Goal: Transaction & Acquisition: Purchase product/service

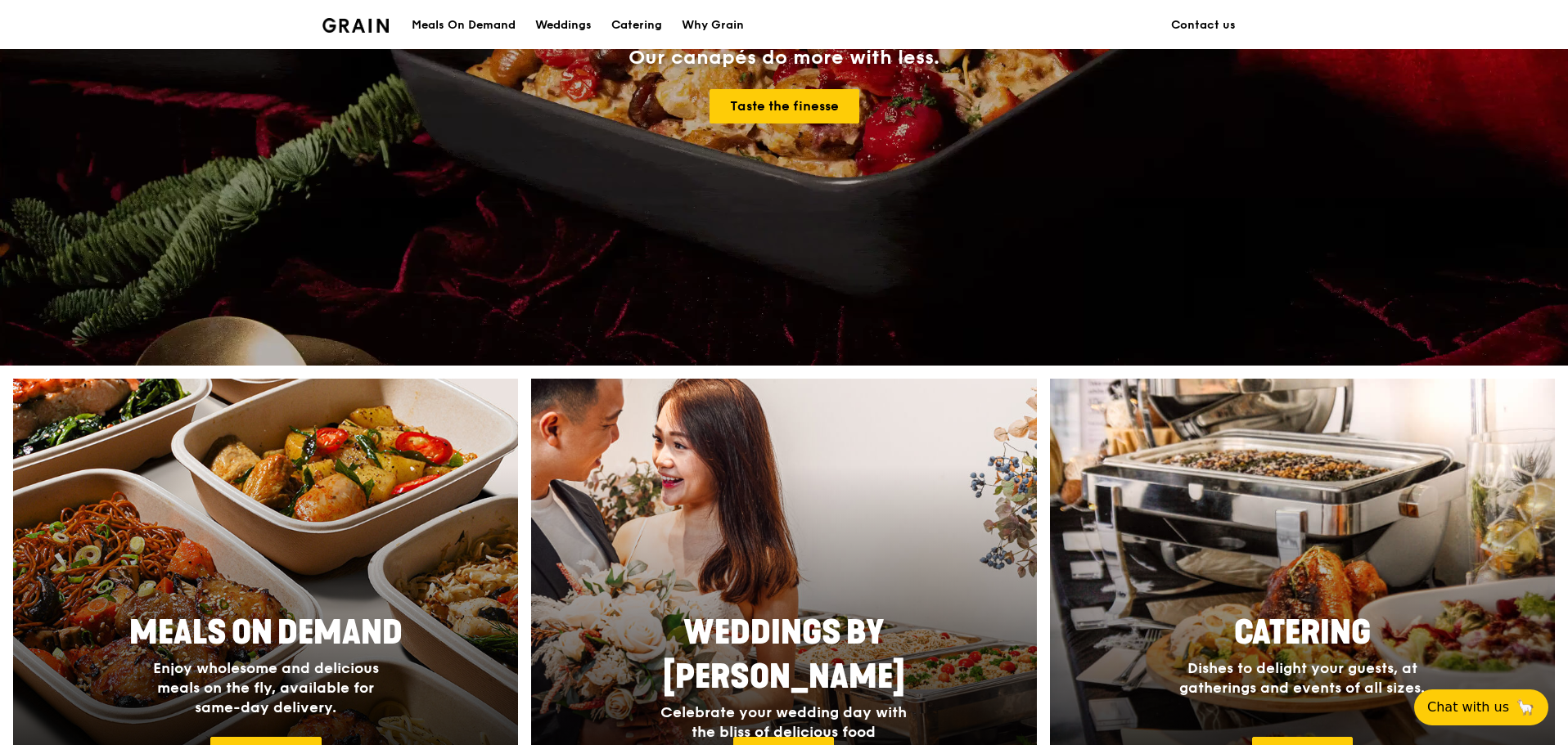
scroll to position [490, 0]
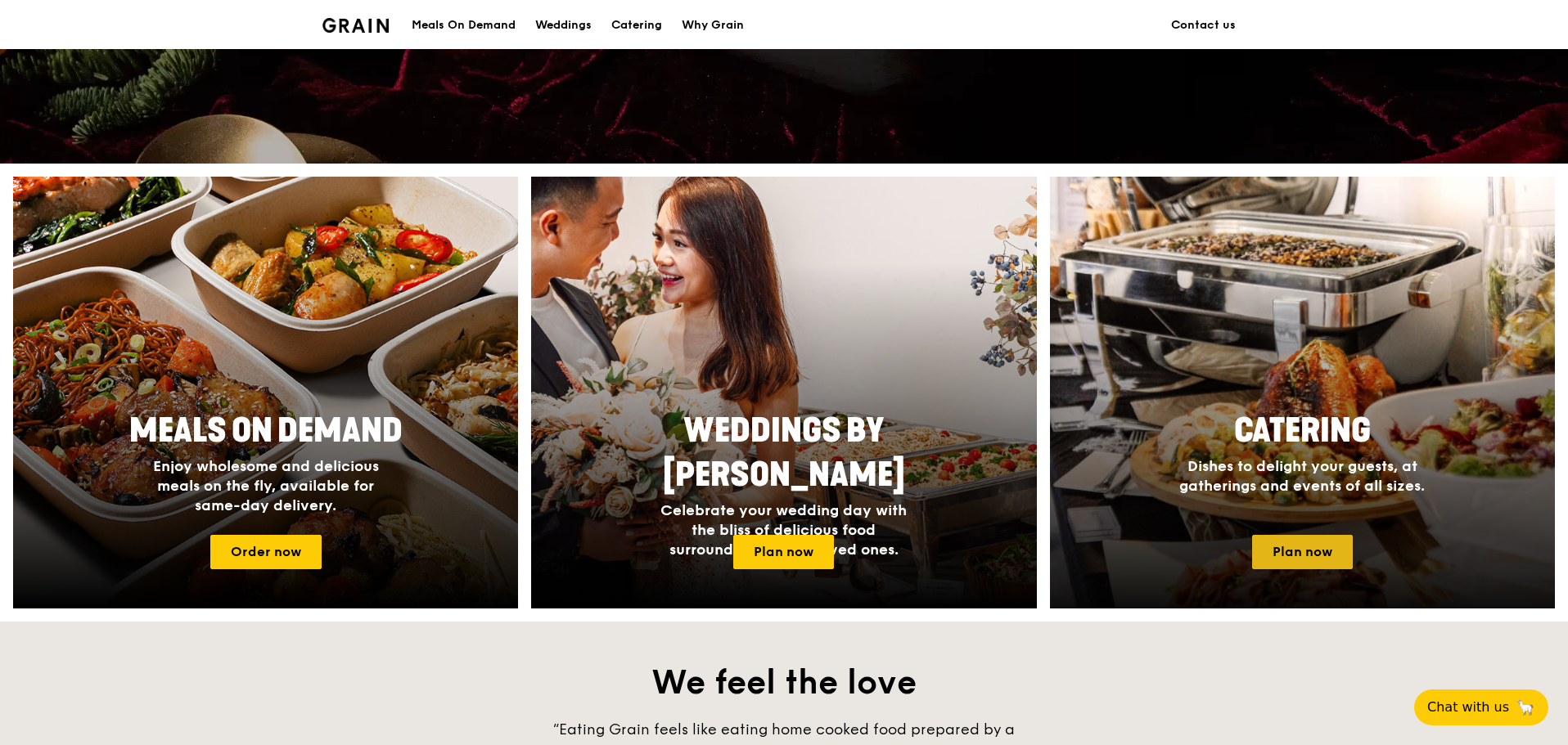
click at [1290, 547] on link "Plan now" at bounding box center [1302, 552] width 101 height 34
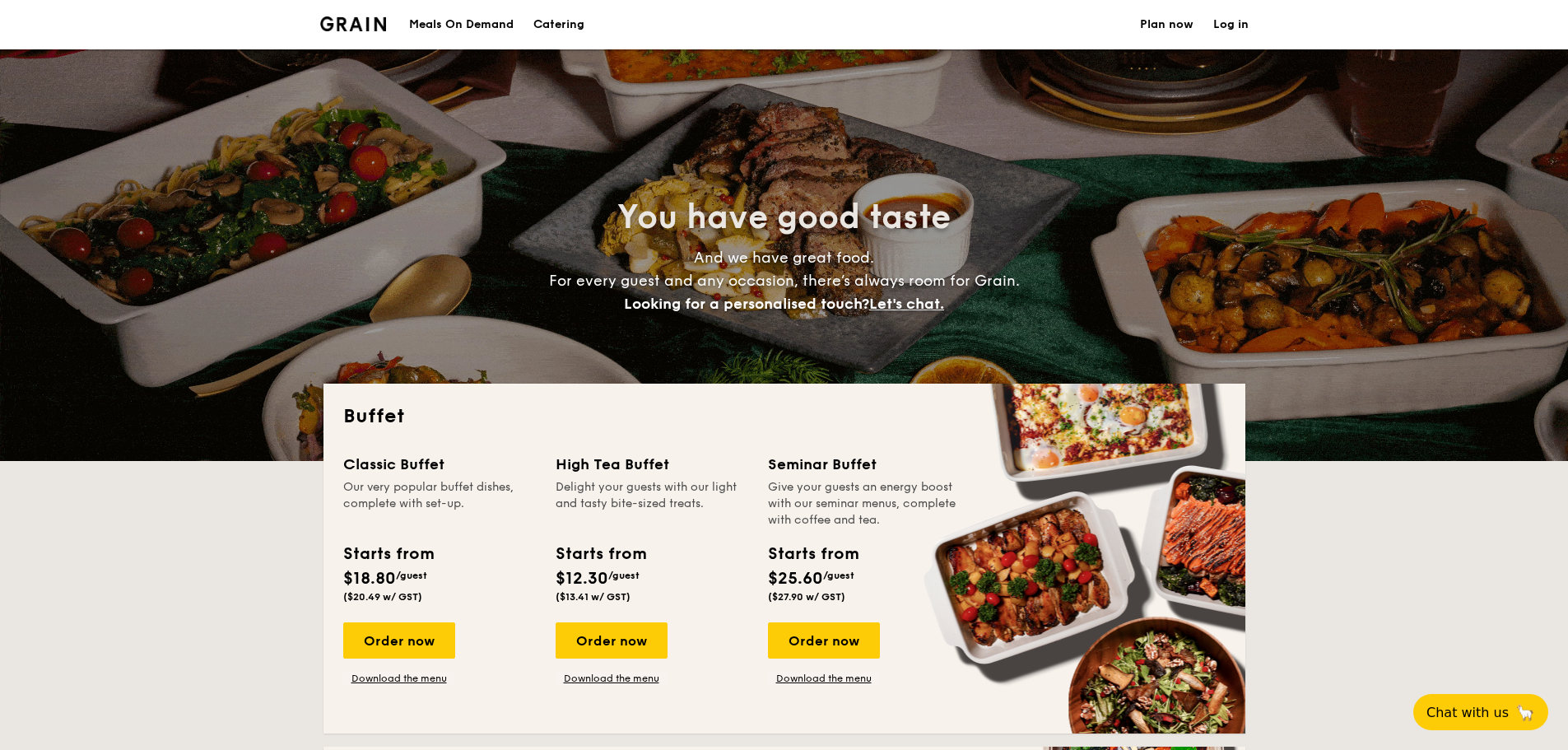
select select
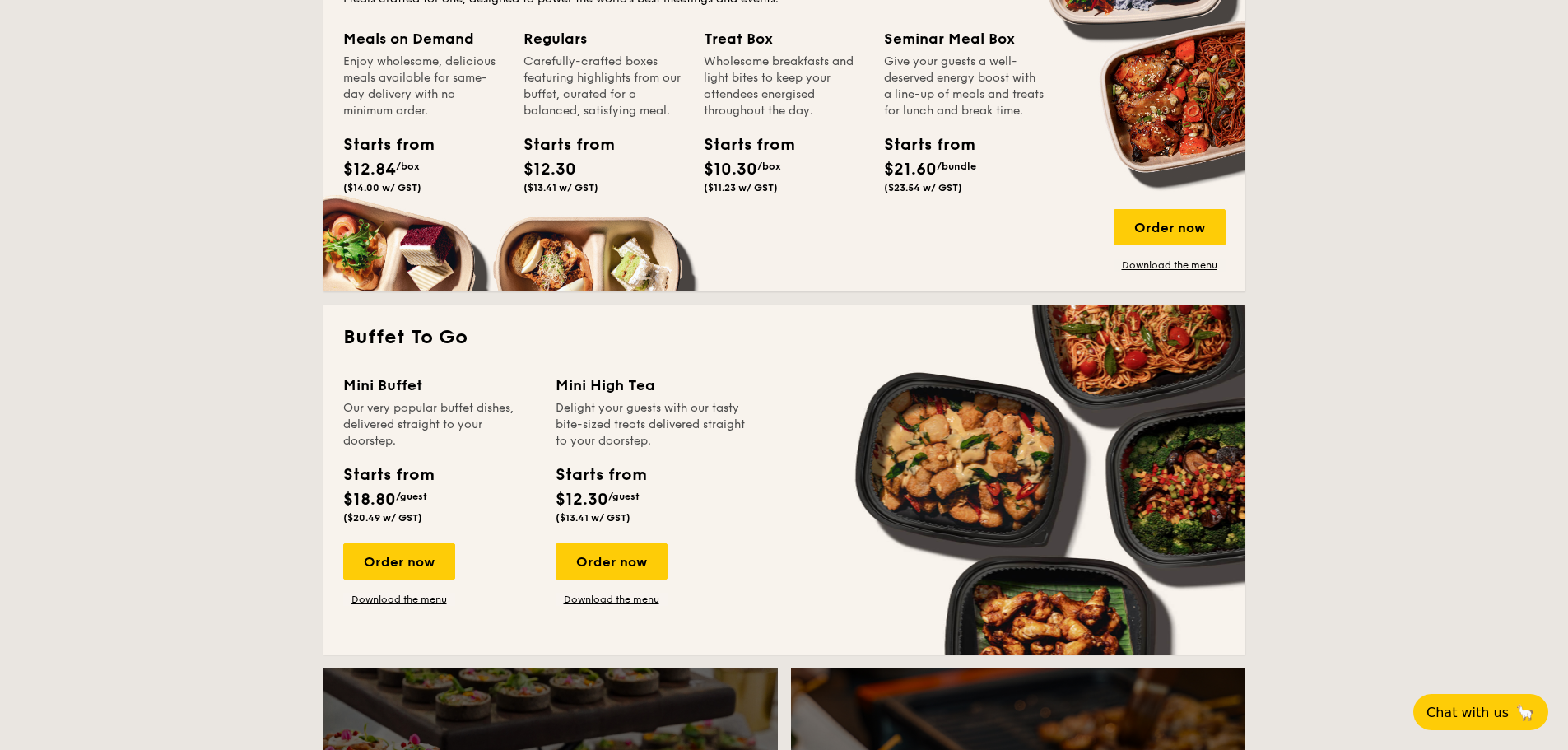
scroll to position [1070, 0]
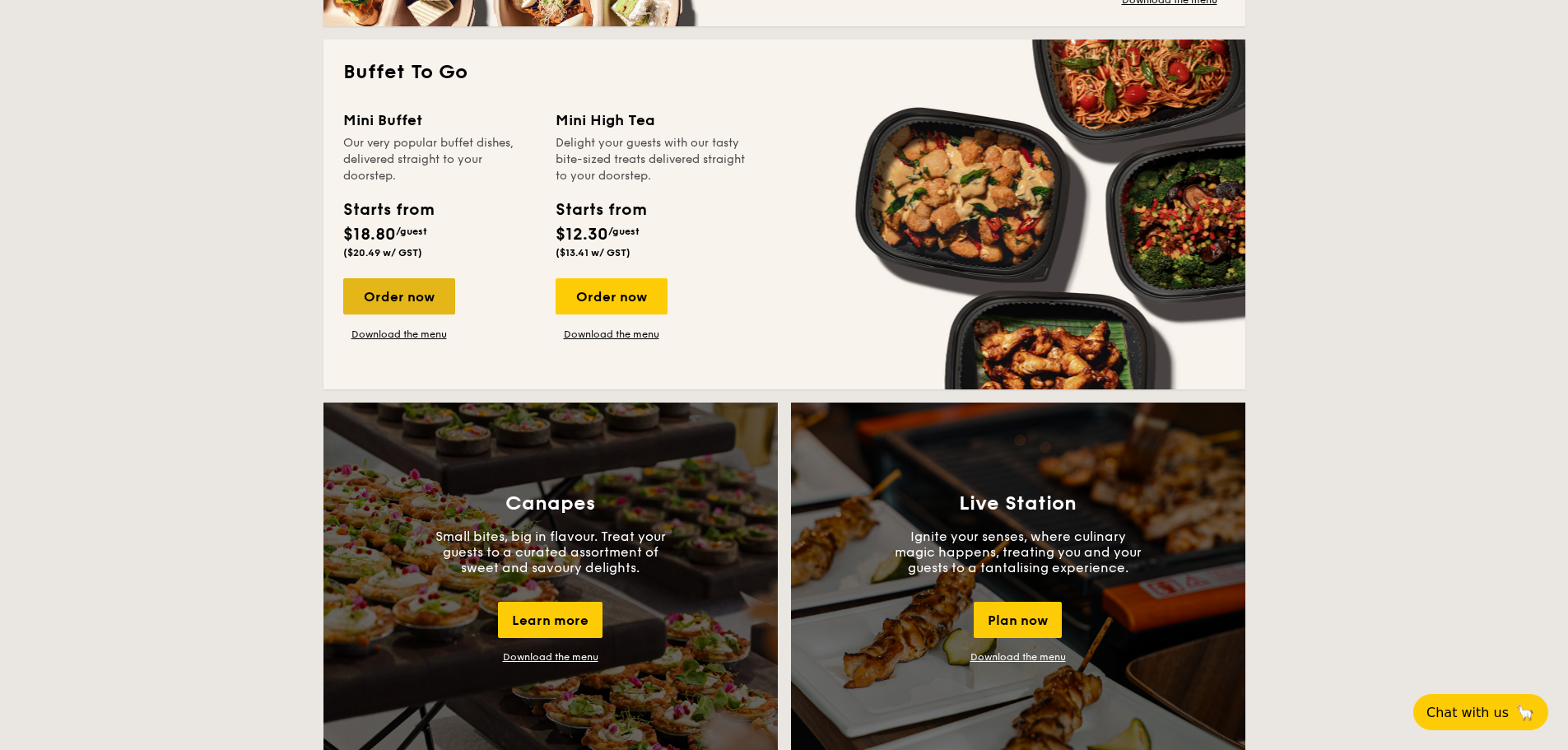
click at [398, 300] on div "Order now" at bounding box center [399, 296] width 112 height 37
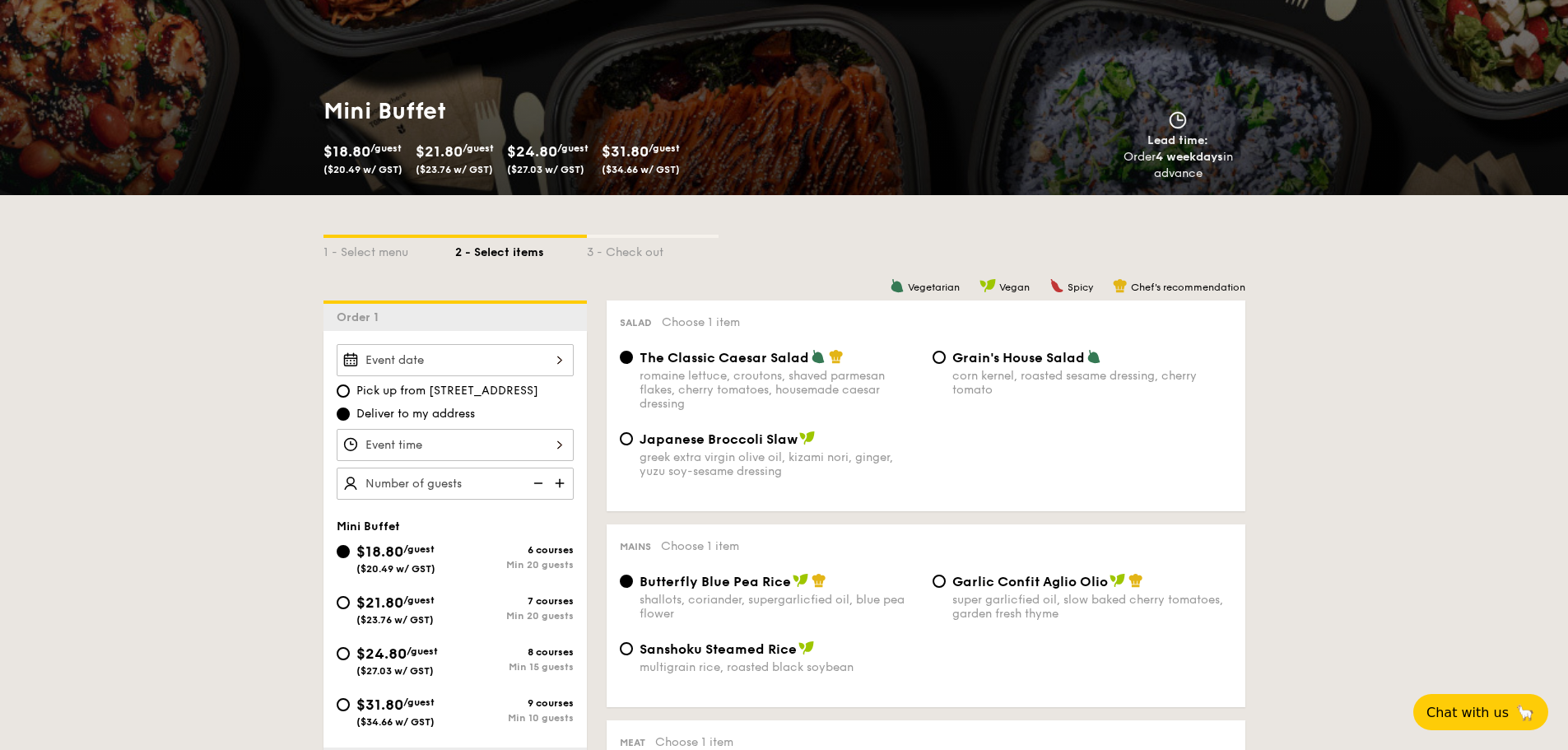
scroll to position [164, 0]
click at [561, 481] on img at bounding box center [561, 482] width 24 height 31
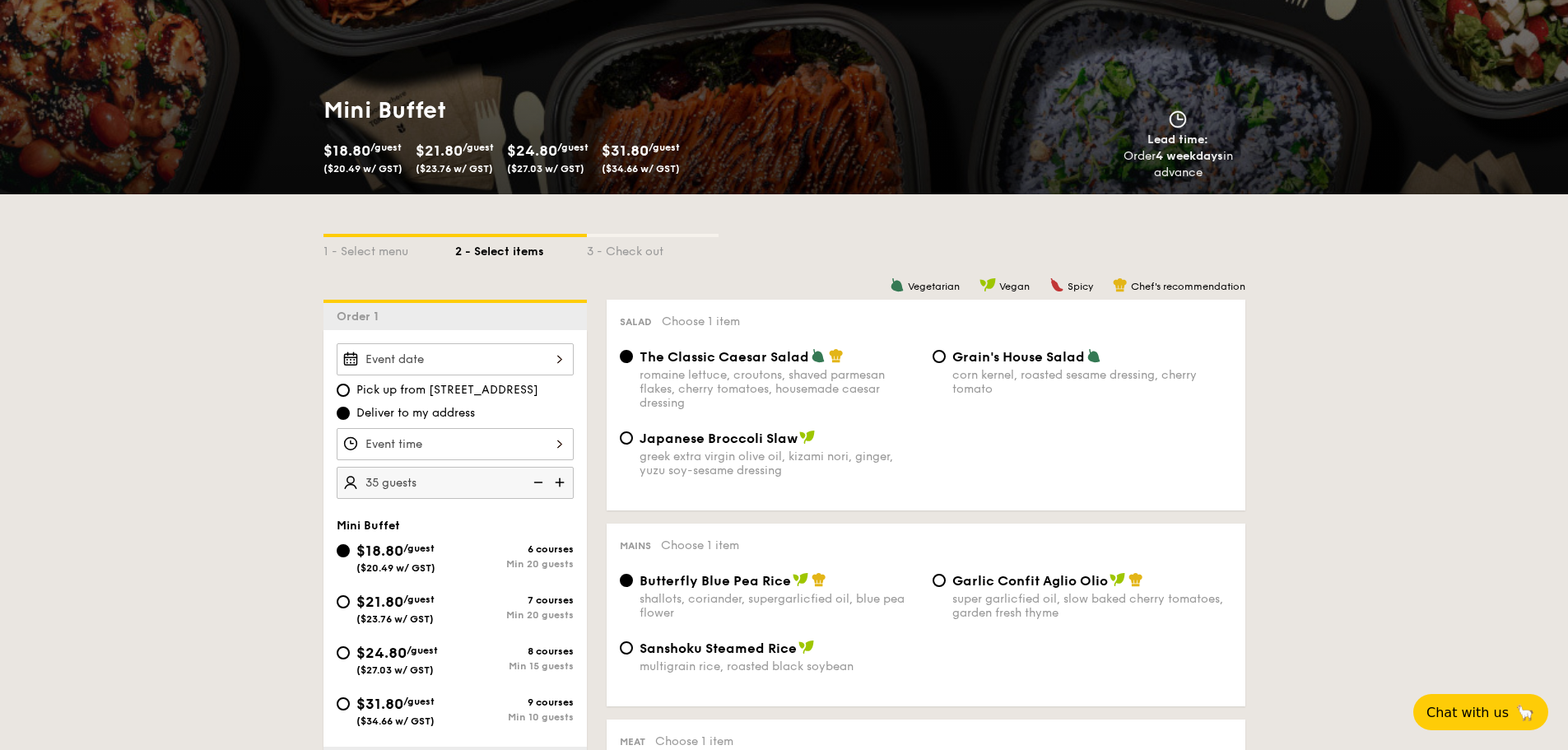
click at [542, 484] on img at bounding box center [537, 482] width 24 height 31
type input "20 guests"
click at [542, 484] on img at bounding box center [537, 482] width 24 height 31
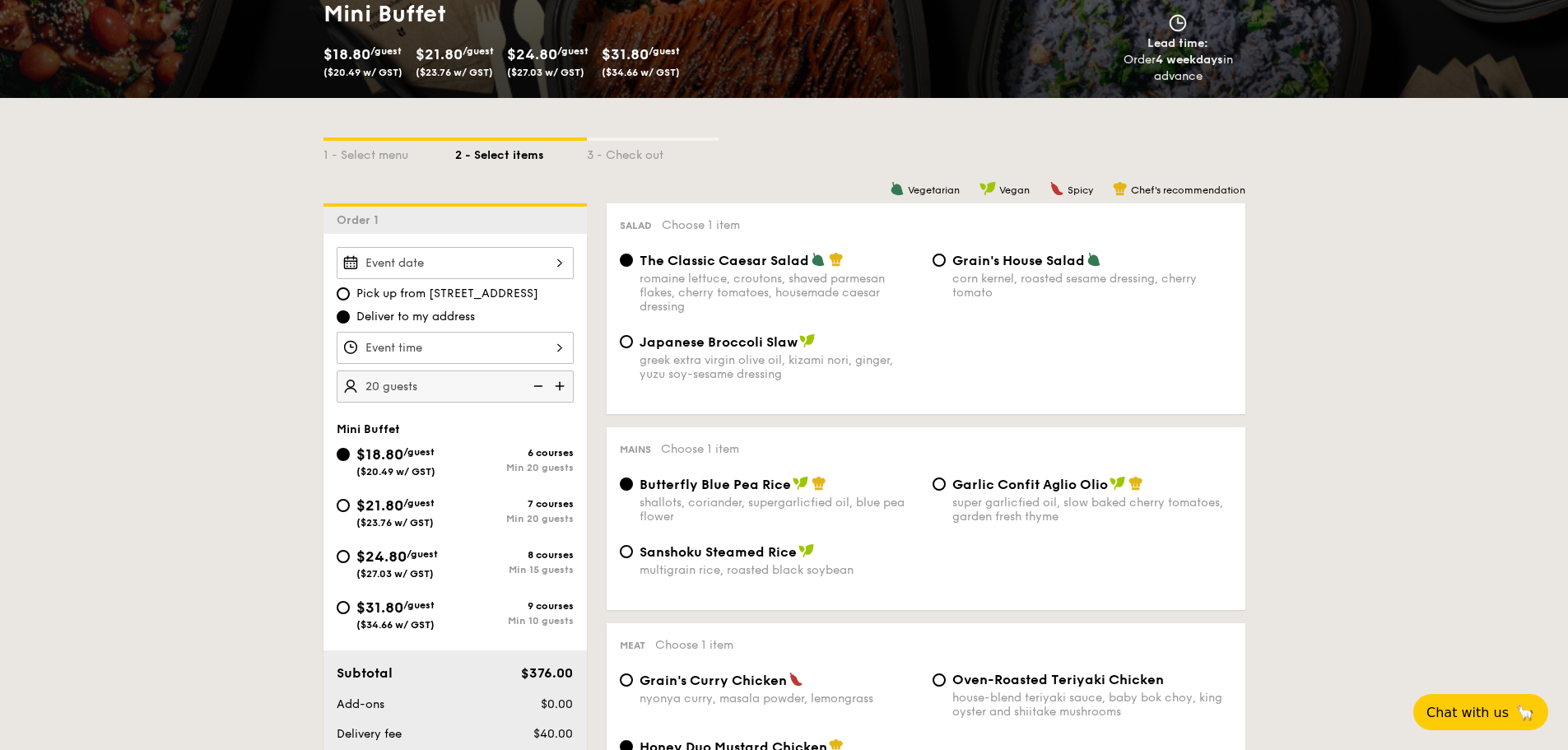
scroll to position [412, 0]
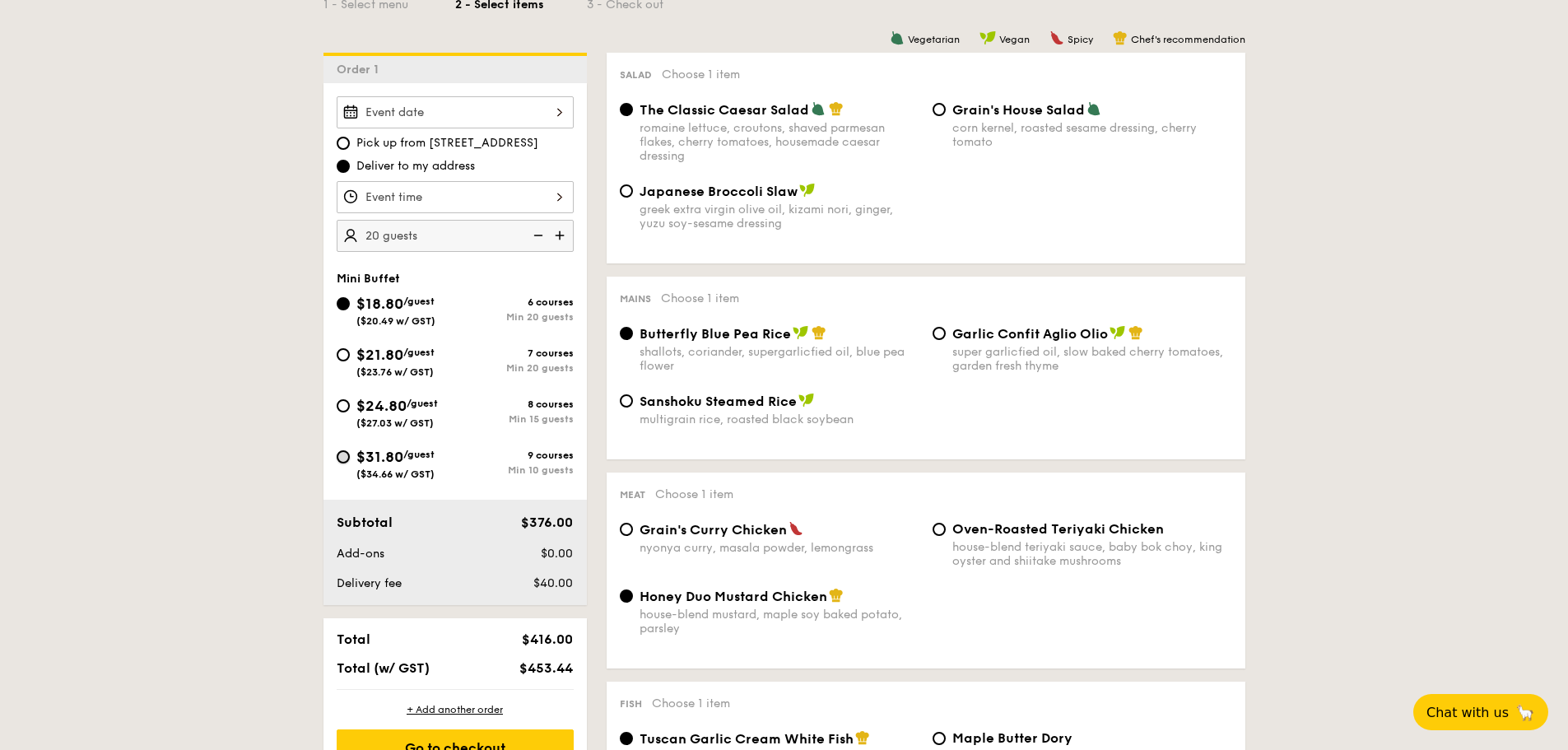
click at [343, 460] on input "$31.80 /guest ($34.66 w/ GST) 9 courses Min 10 guests" at bounding box center [343, 457] width 13 height 13
radio input "true"
radio input "false"
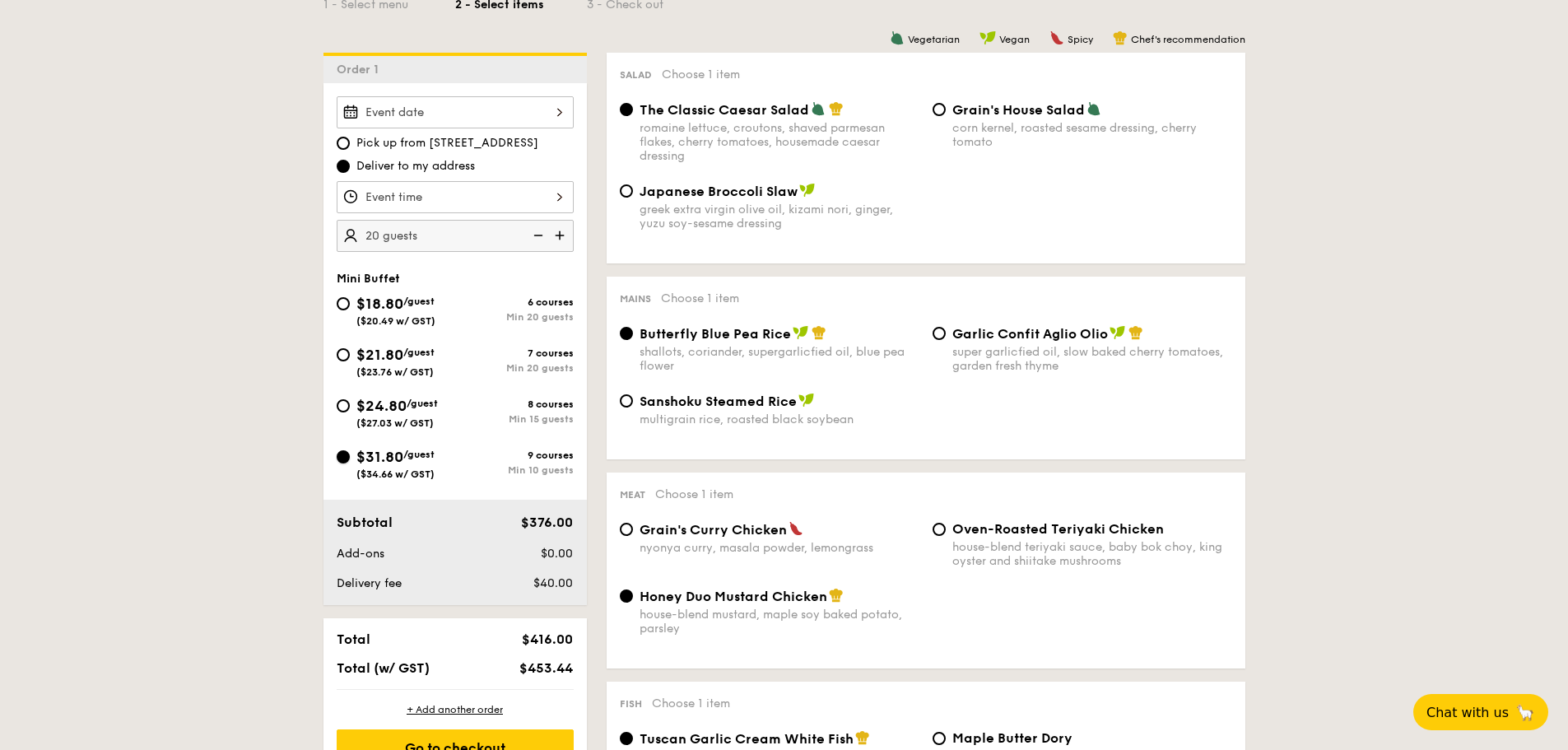
radio input "true"
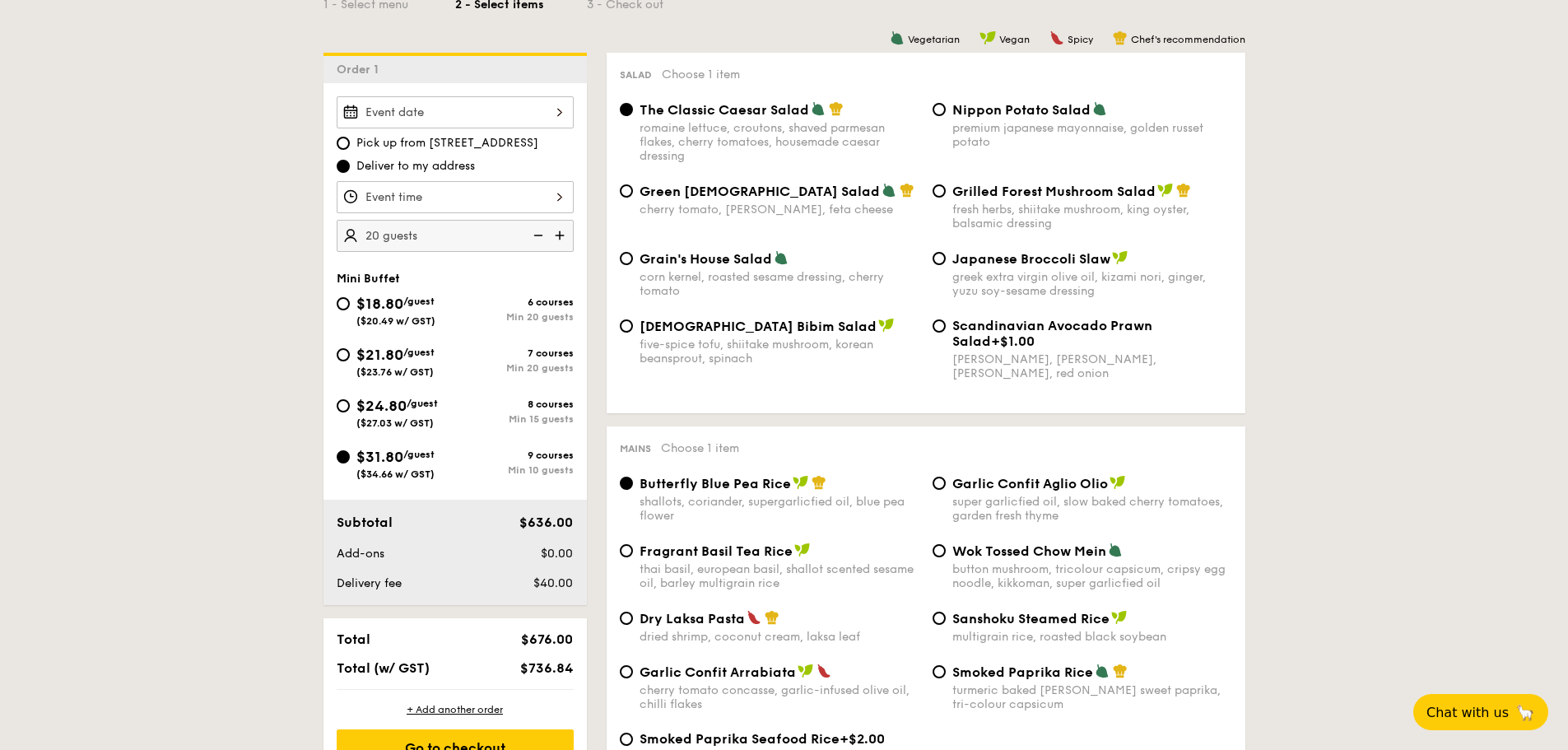
click at [543, 234] on img at bounding box center [537, 235] width 24 height 31
click at [541, 234] on img at bounding box center [537, 235] width 24 height 31
type input "10 guests"
click at [627, 332] on input "Korean Bibim Salad five-spice tofu, shiitake mushroom, korean beansprout, spina…" at bounding box center [627, 326] width 13 height 13
radio input "true"
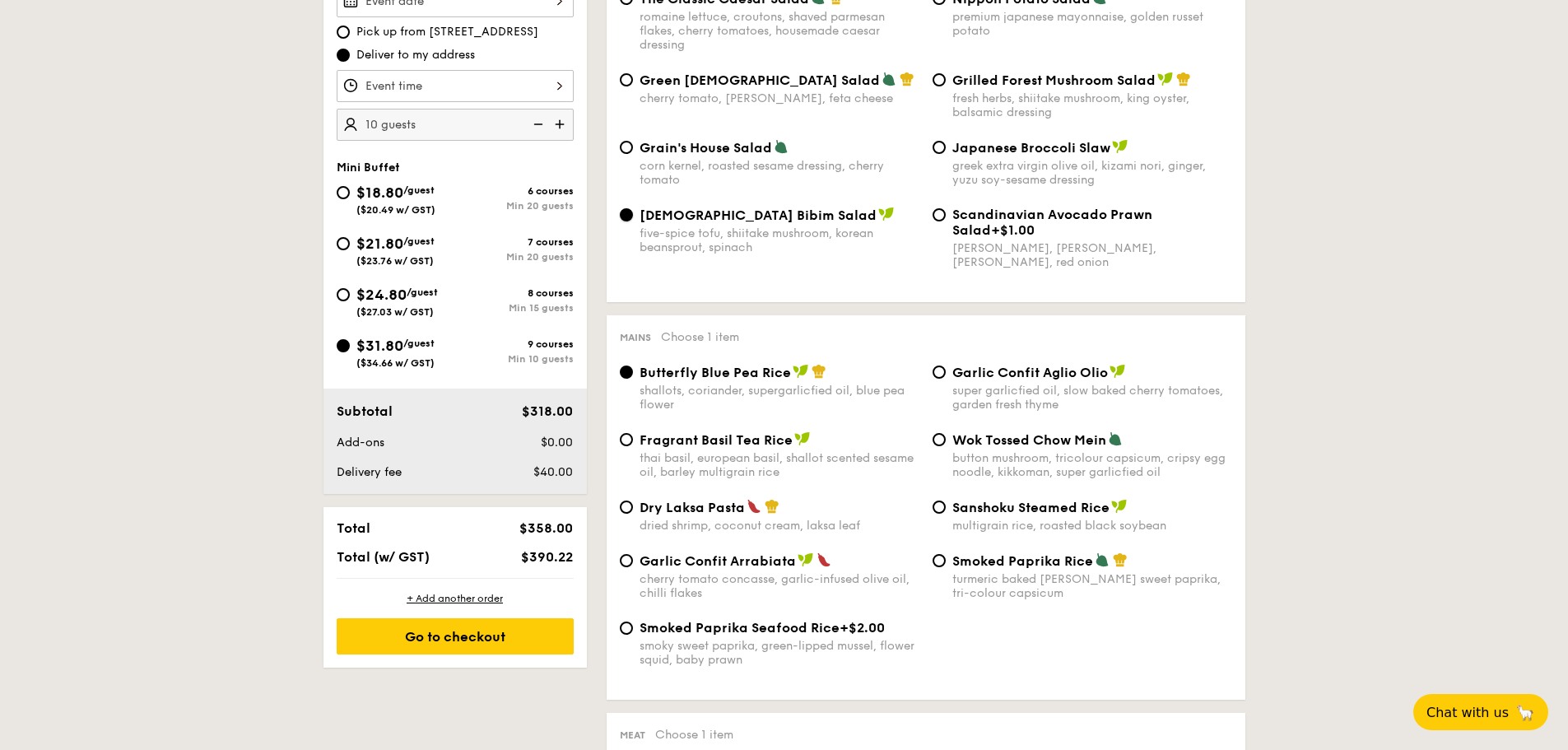
scroll to position [659, 0]
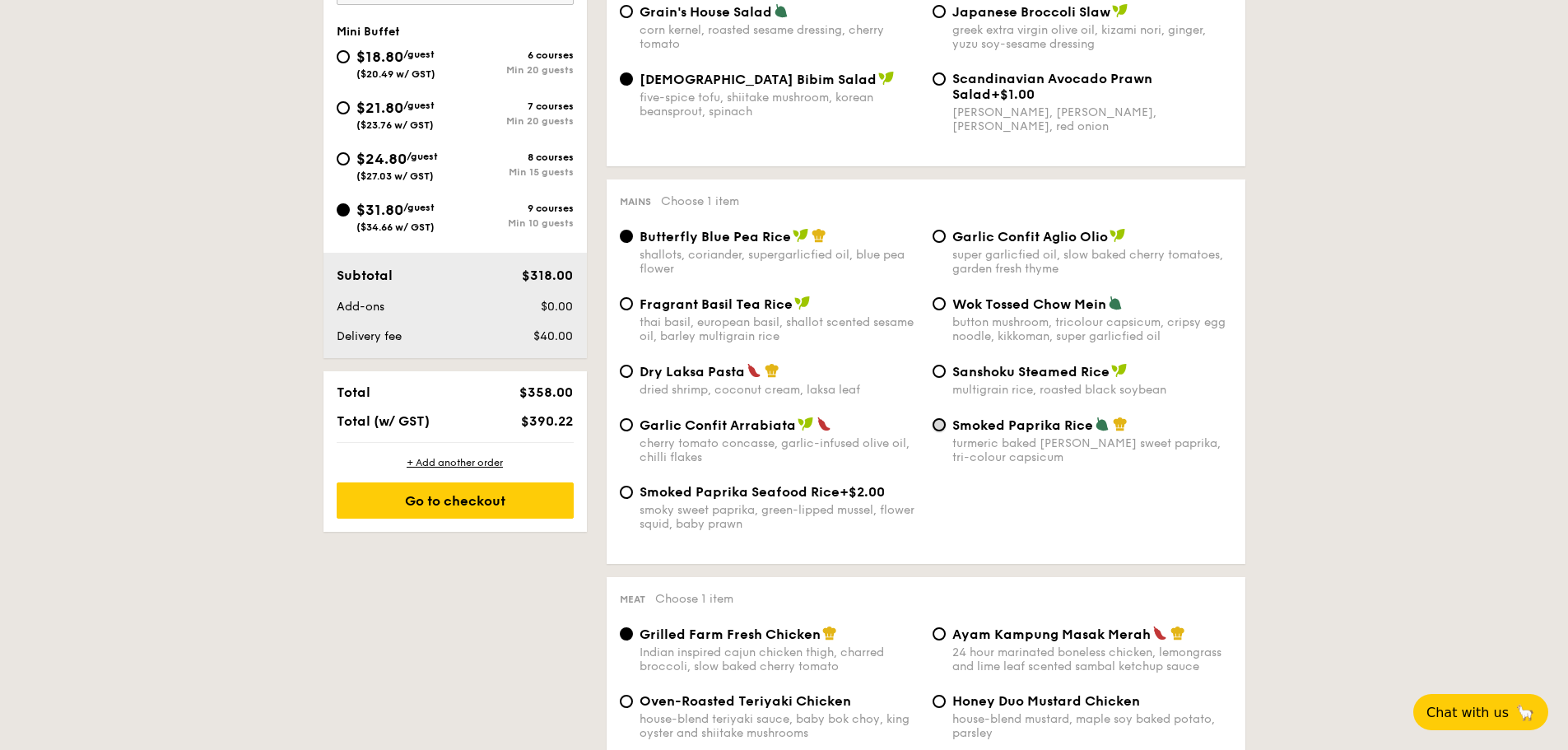
click at [941, 426] on input "Smoked Paprika Rice turmeric baked rice, smokey sweet paprika, tri-colour capsi…" at bounding box center [939, 425] width 13 height 13
radio input "true"
click at [938, 237] on input "Garlic Confit Aglio Olio super garlicfied oil, slow baked cherry tomatoes, gard…" at bounding box center [939, 237] width 13 height 13
radio input "true"
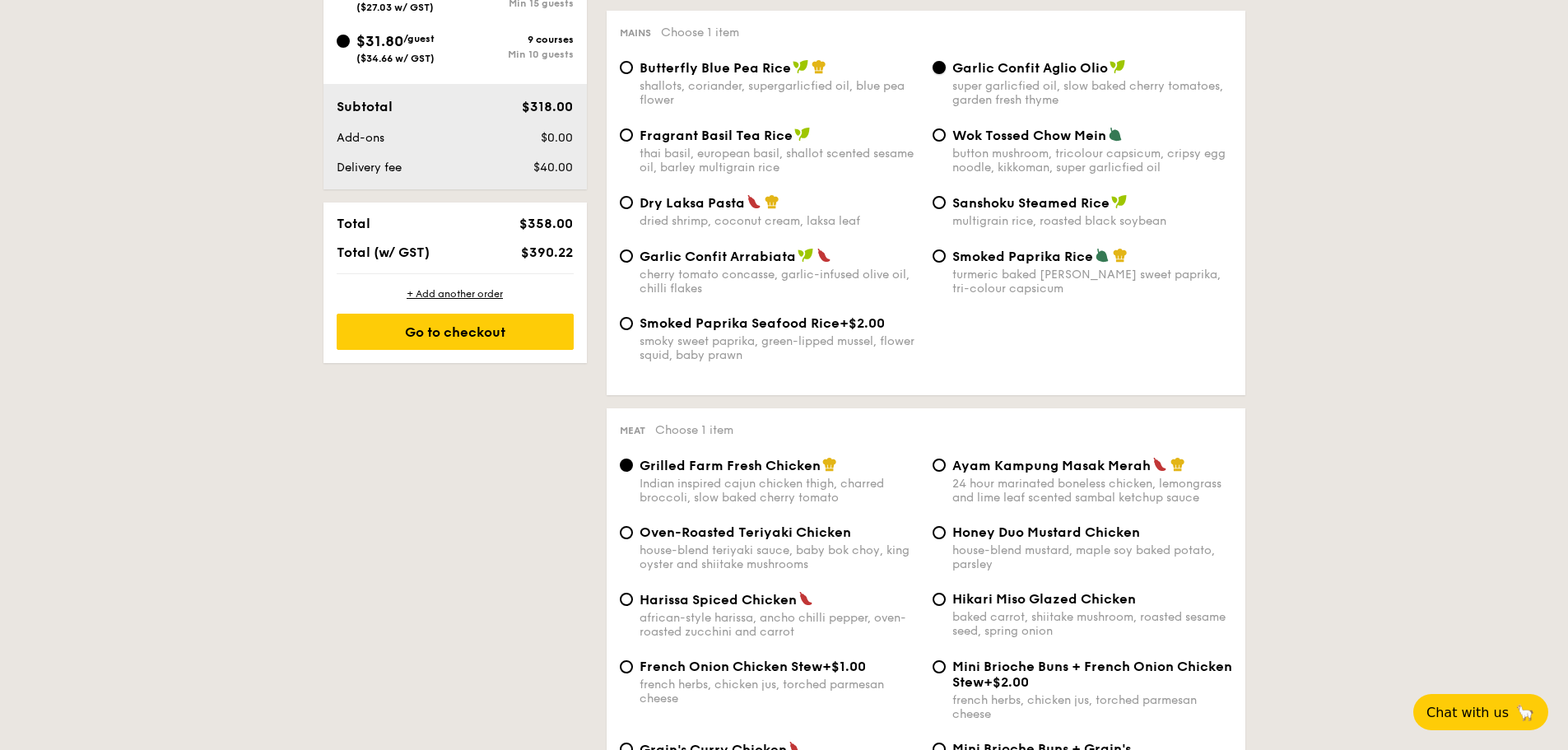
scroll to position [741, 0]
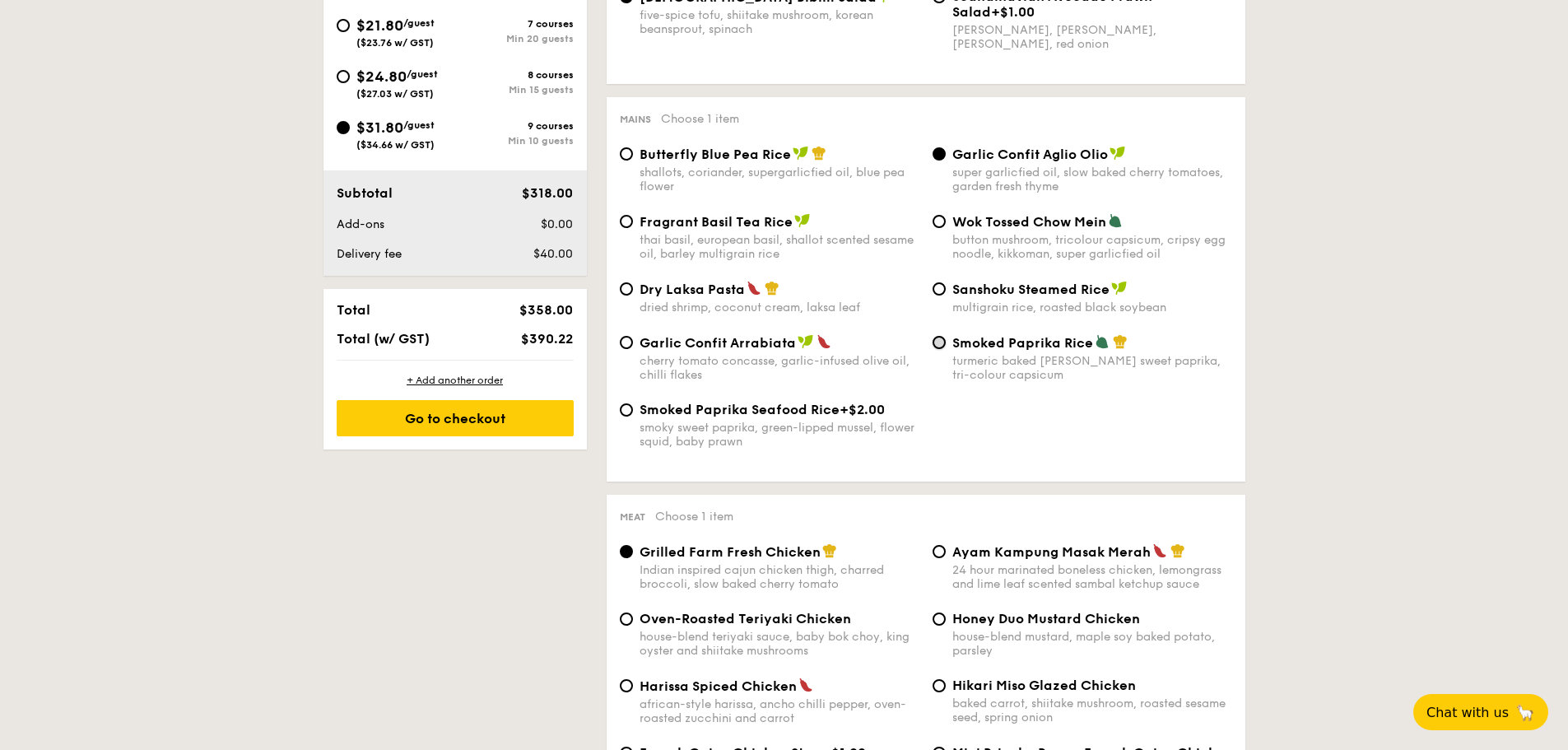
click at [941, 341] on input "Smoked Paprika Rice turmeric baked rice, smokey sweet paprika, tri-colour capsi…" at bounding box center [939, 343] width 13 height 13
radio input "true"
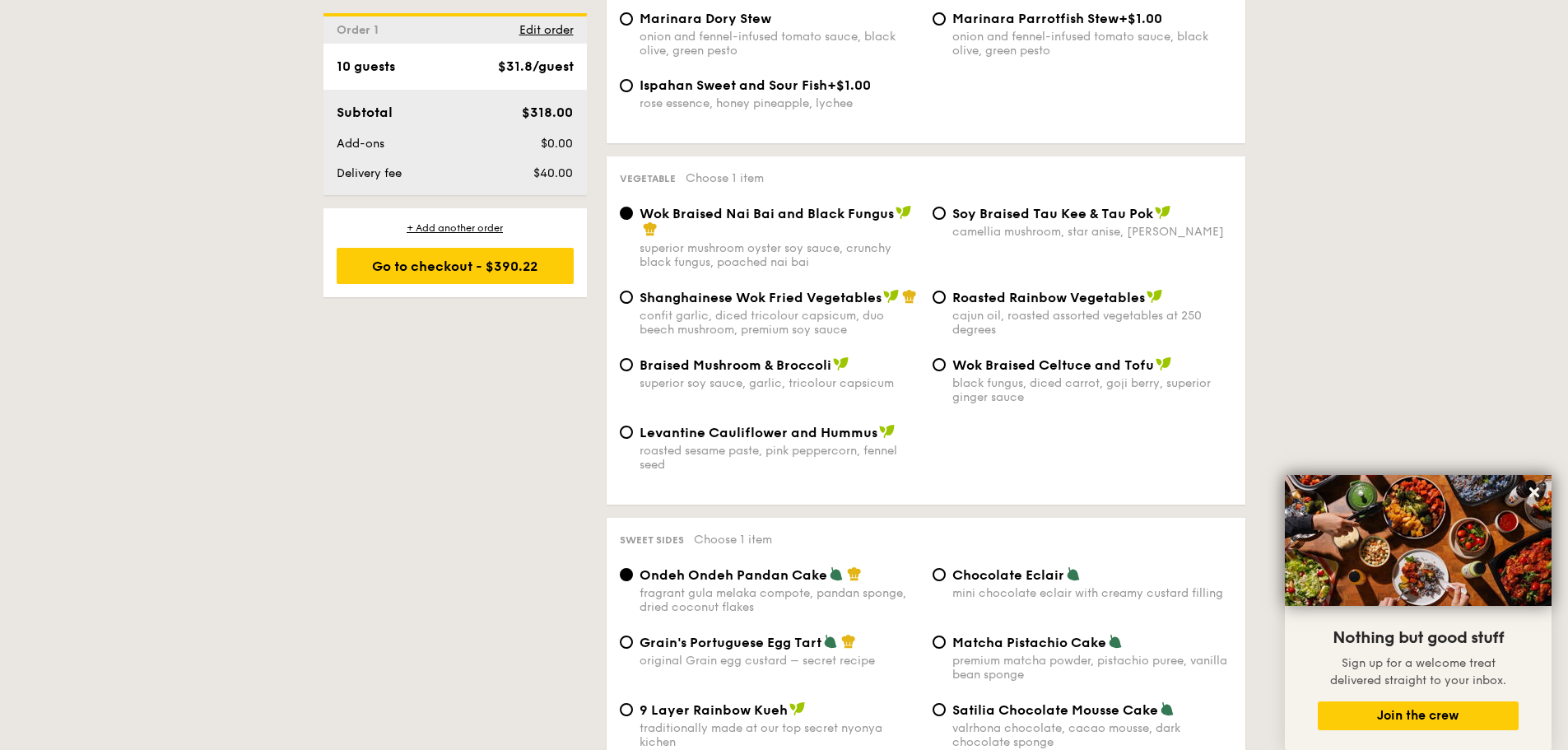
scroll to position [1976, 0]
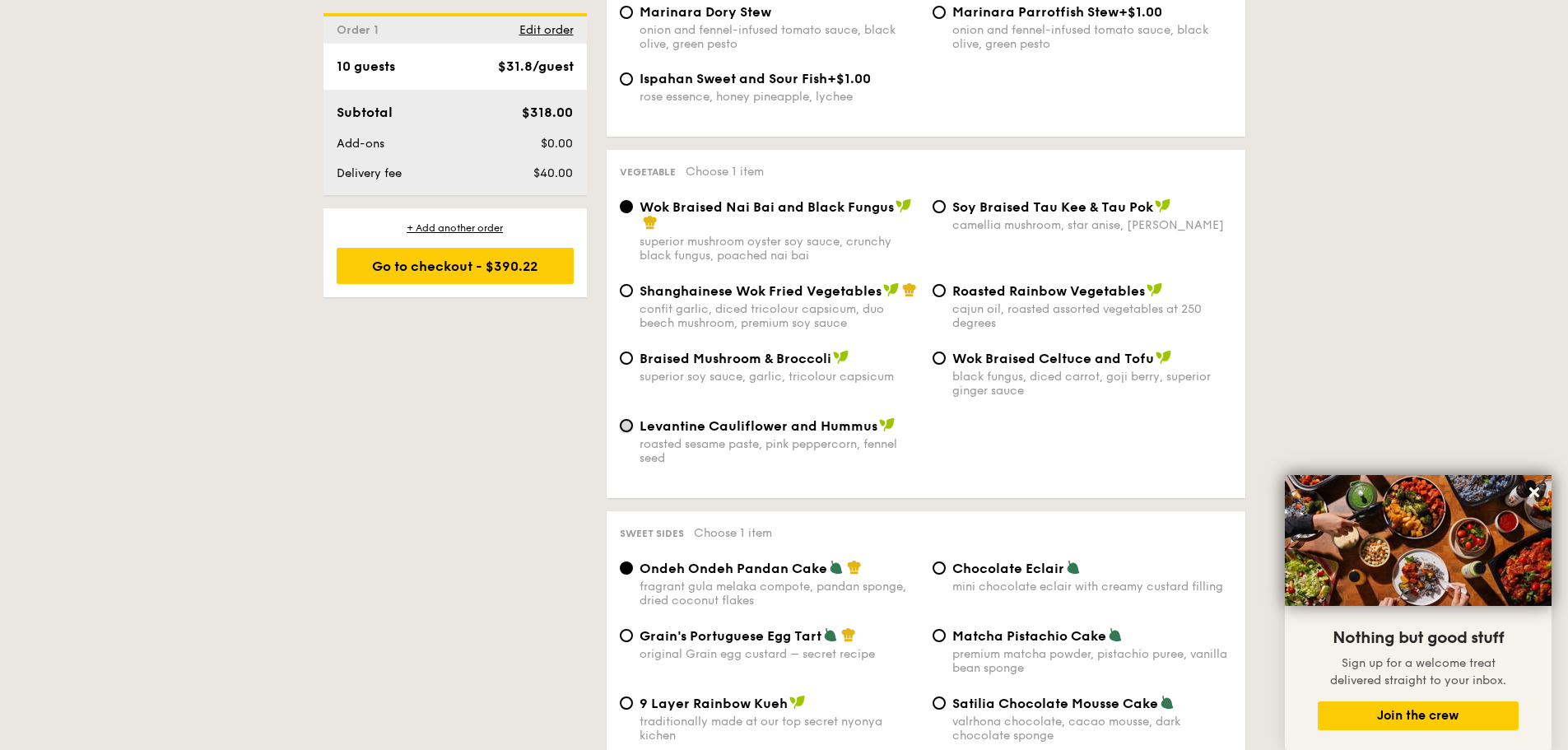
click at [627, 419] on input "Levantine Cauliflower and Hummus roasted sesame paste, pink peppercorn, fennel …" at bounding box center [627, 425] width 13 height 13
radio input "true"
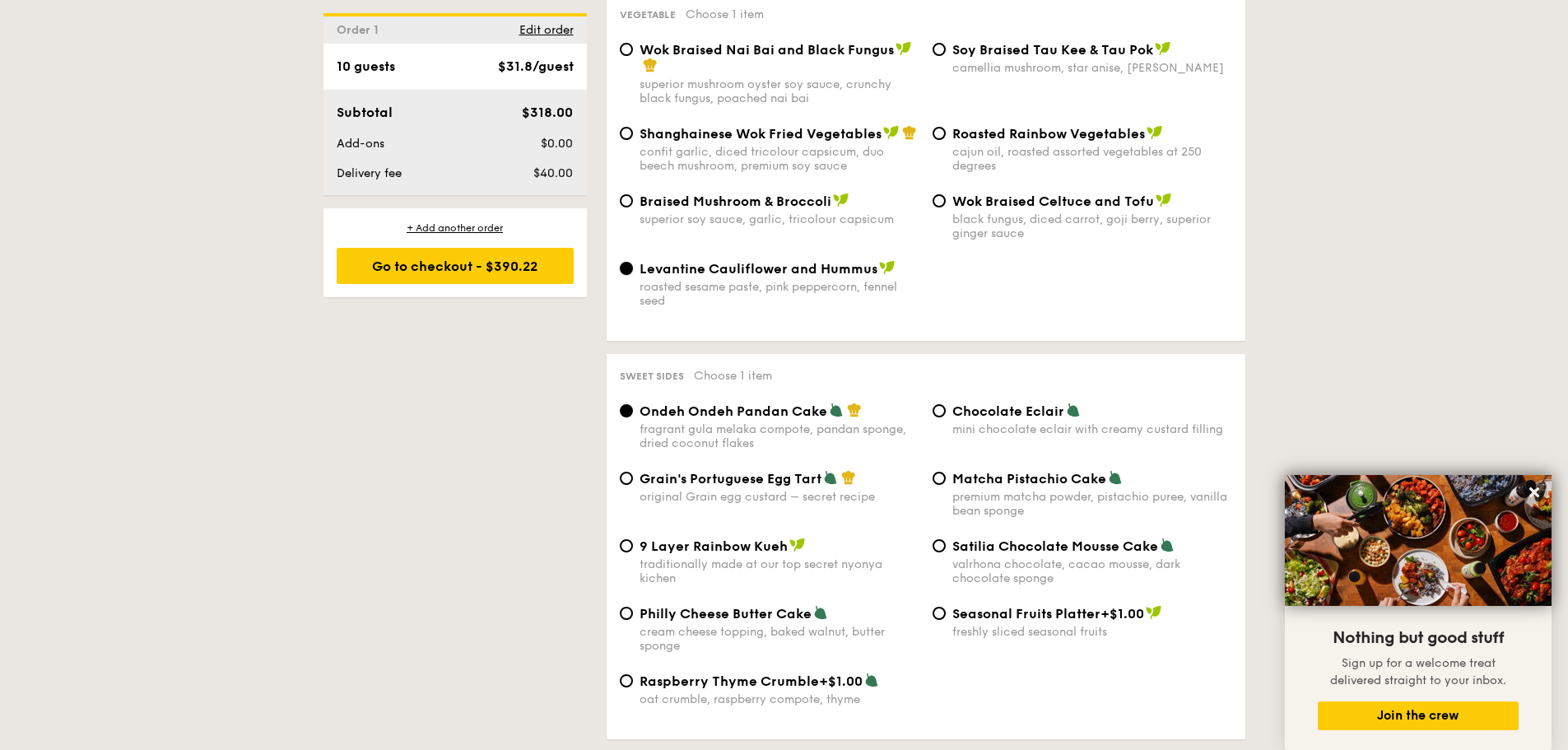
scroll to position [2141, 0]
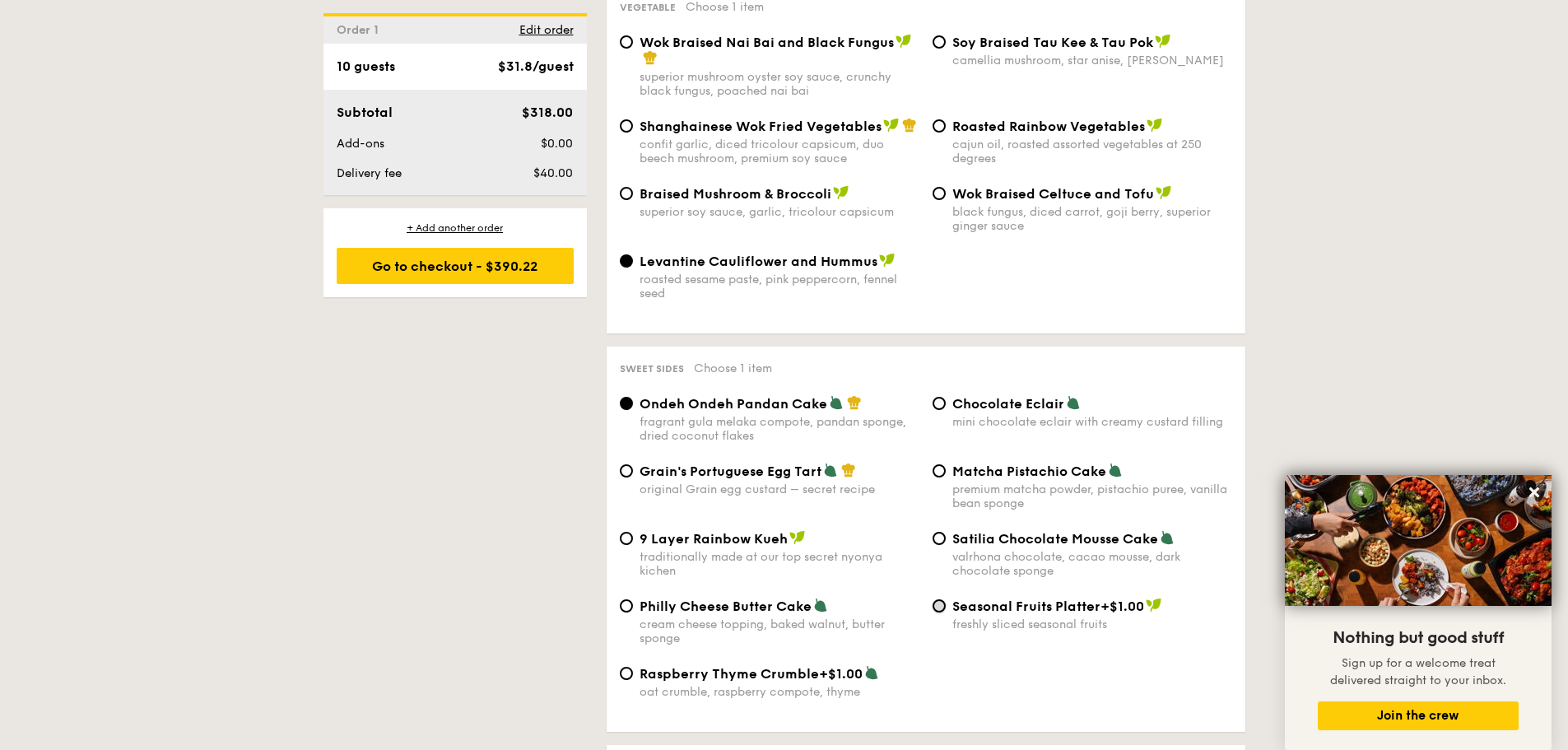
click at [935, 600] on input "Seasonal Fruits Platter +$1.00 freshly sliced seasonal fruits" at bounding box center [939, 606] width 13 height 13
radio input "true"
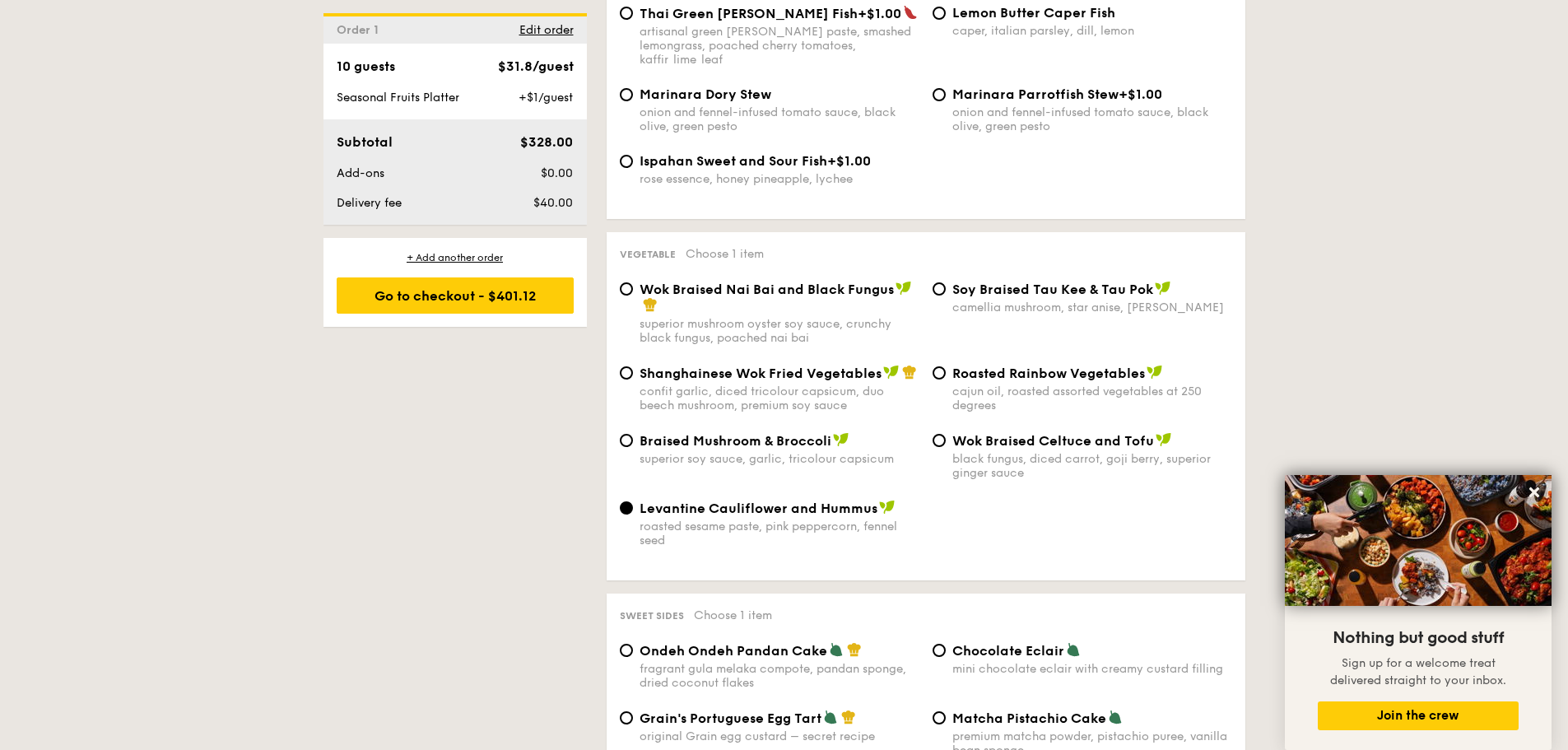
scroll to position [1646, 0]
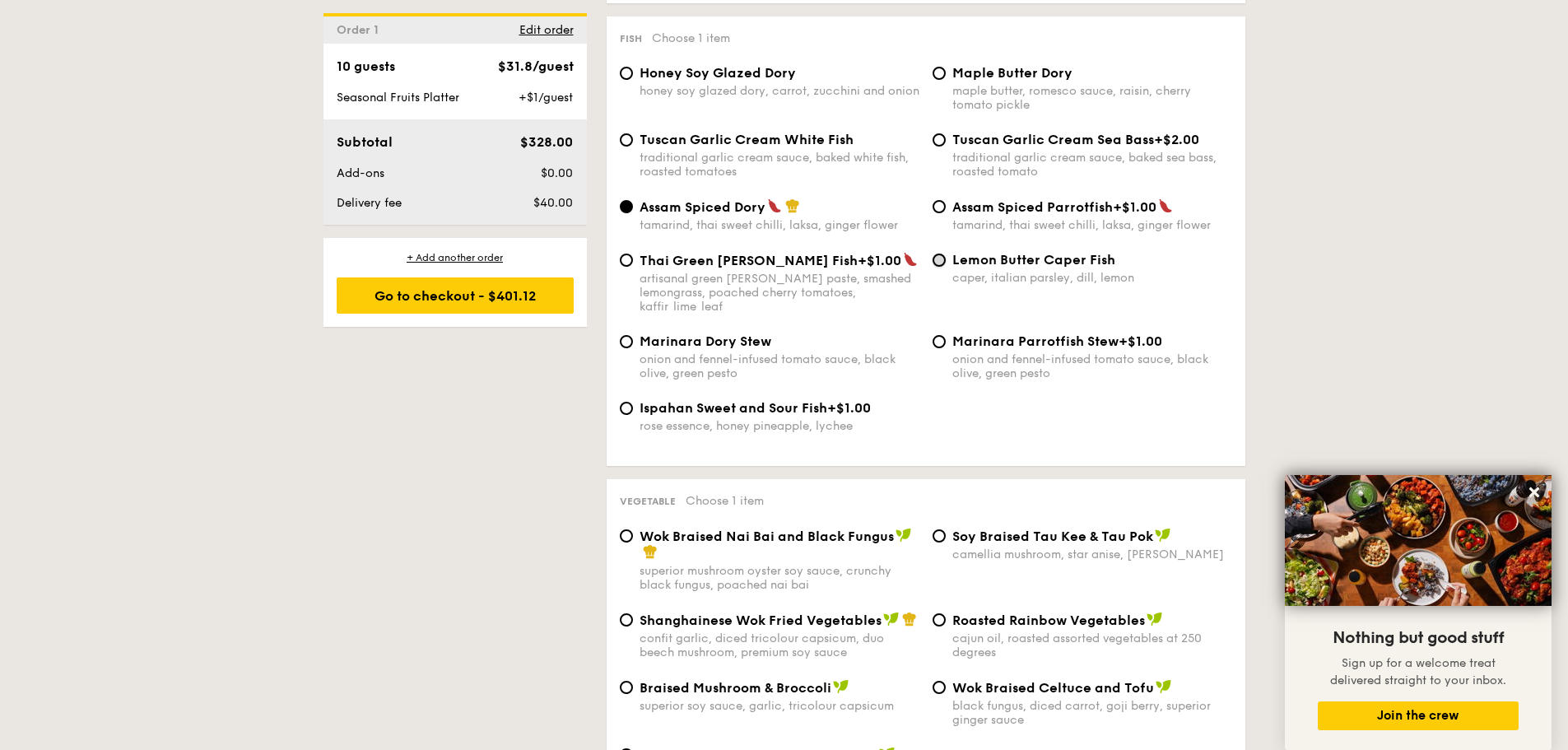
click at [939, 265] on input "Lemon Butter Caper Fish caper, italian parsley, dill, lemon" at bounding box center [939, 260] width 13 height 13
radio input "true"
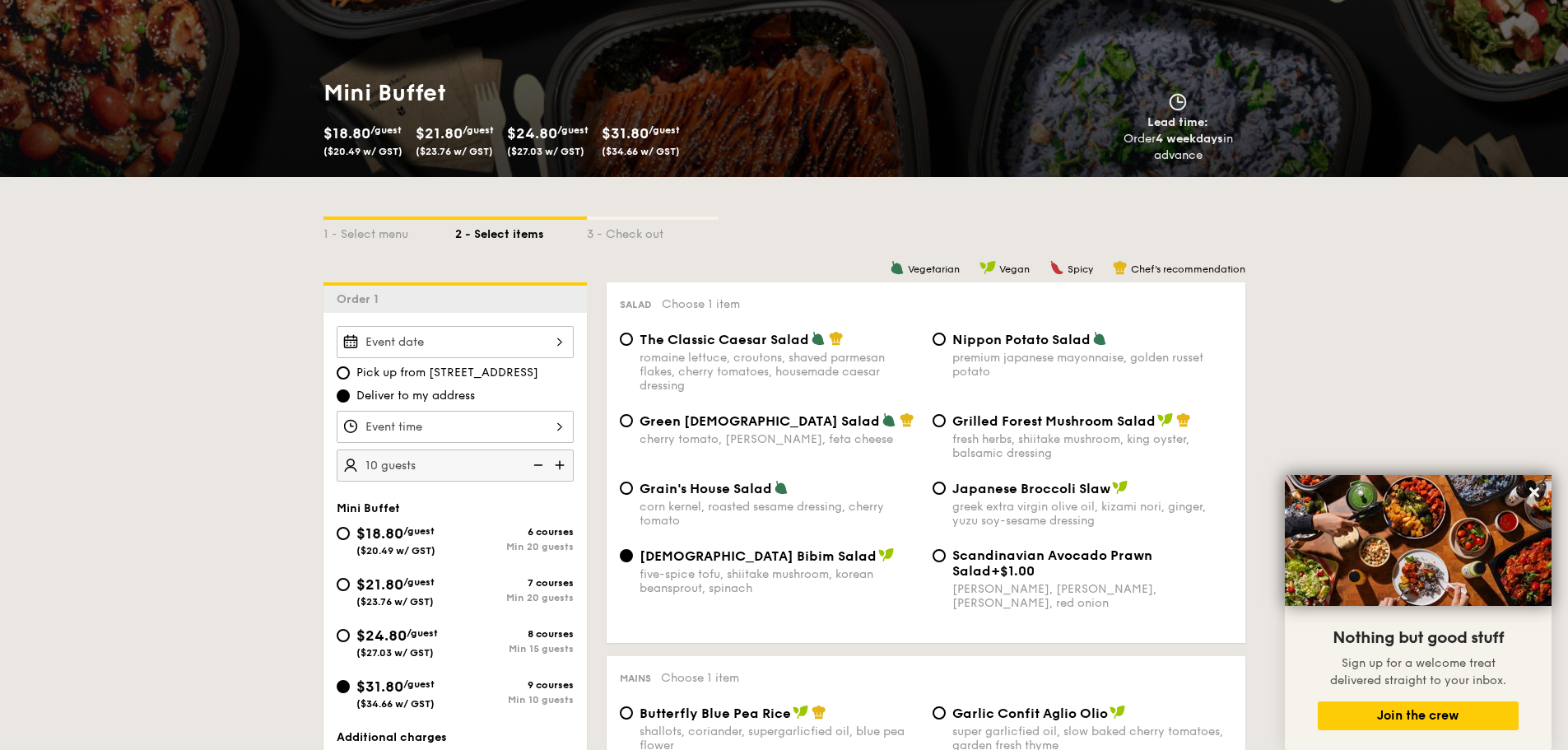
scroll to position [0, 0]
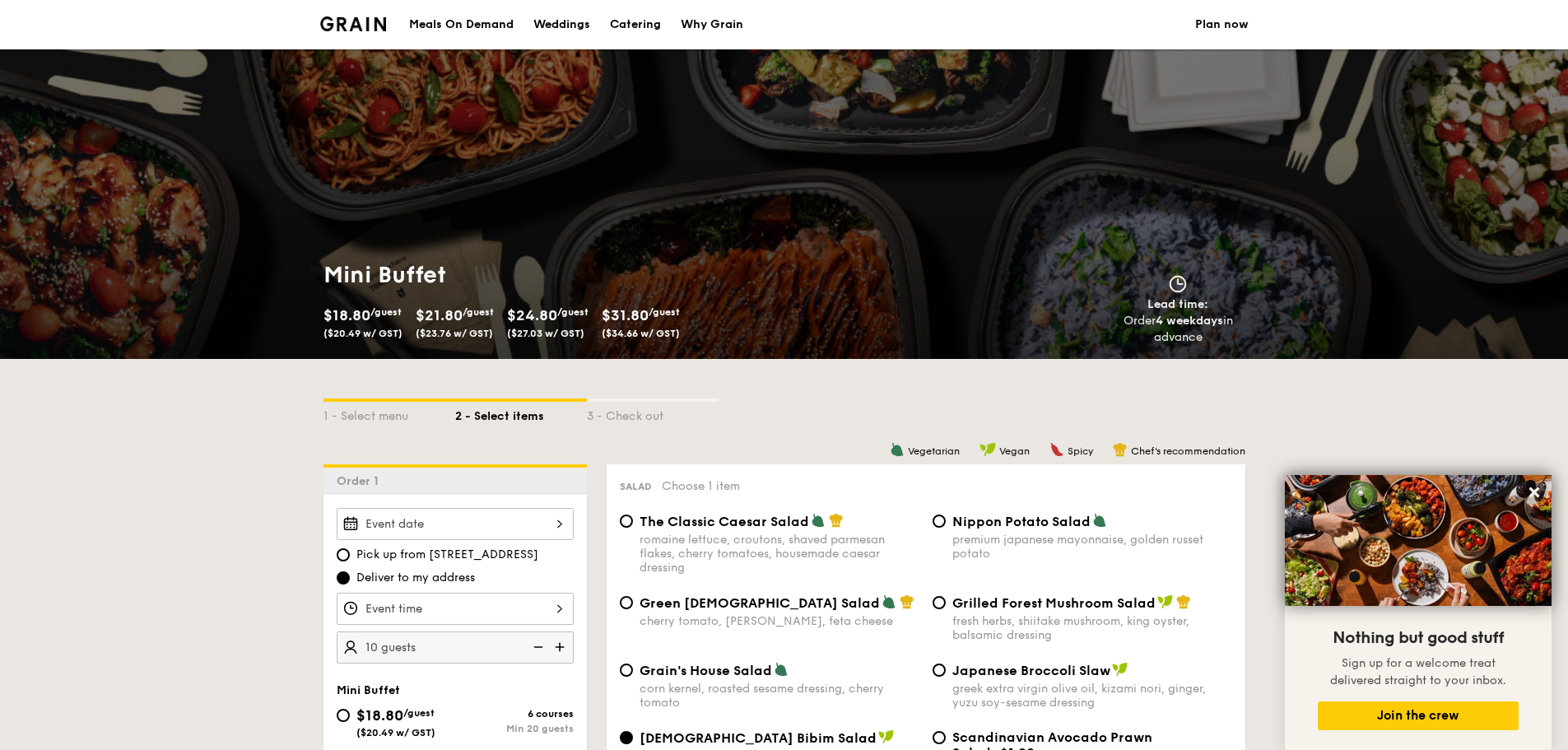
click at [490, 27] on div "Meals On Demand" at bounding box center [461, 24] width 104 height 50
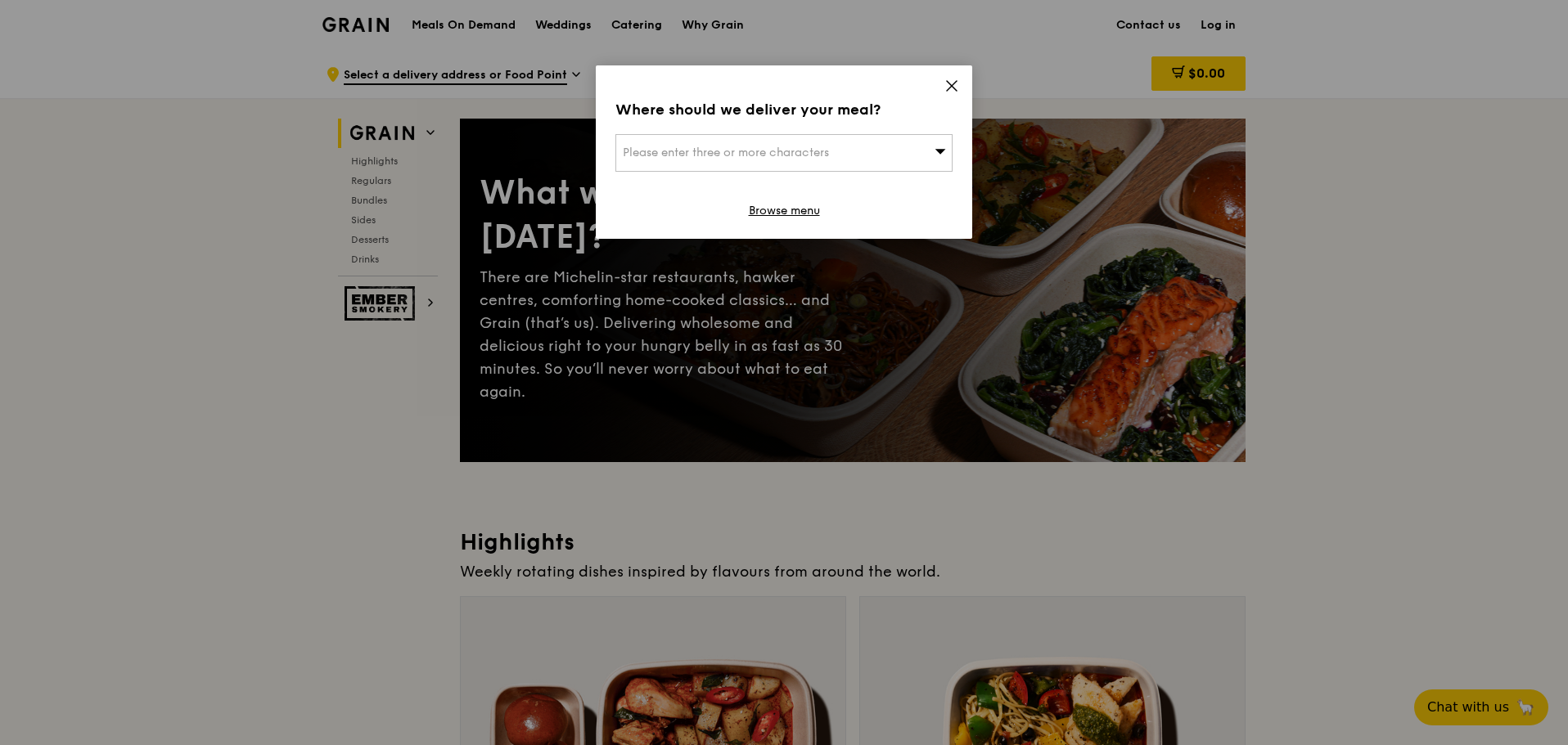
click at [919, 152] on div "Please enter three or more characters" at bounding box center [784, 153] width 337 height 37
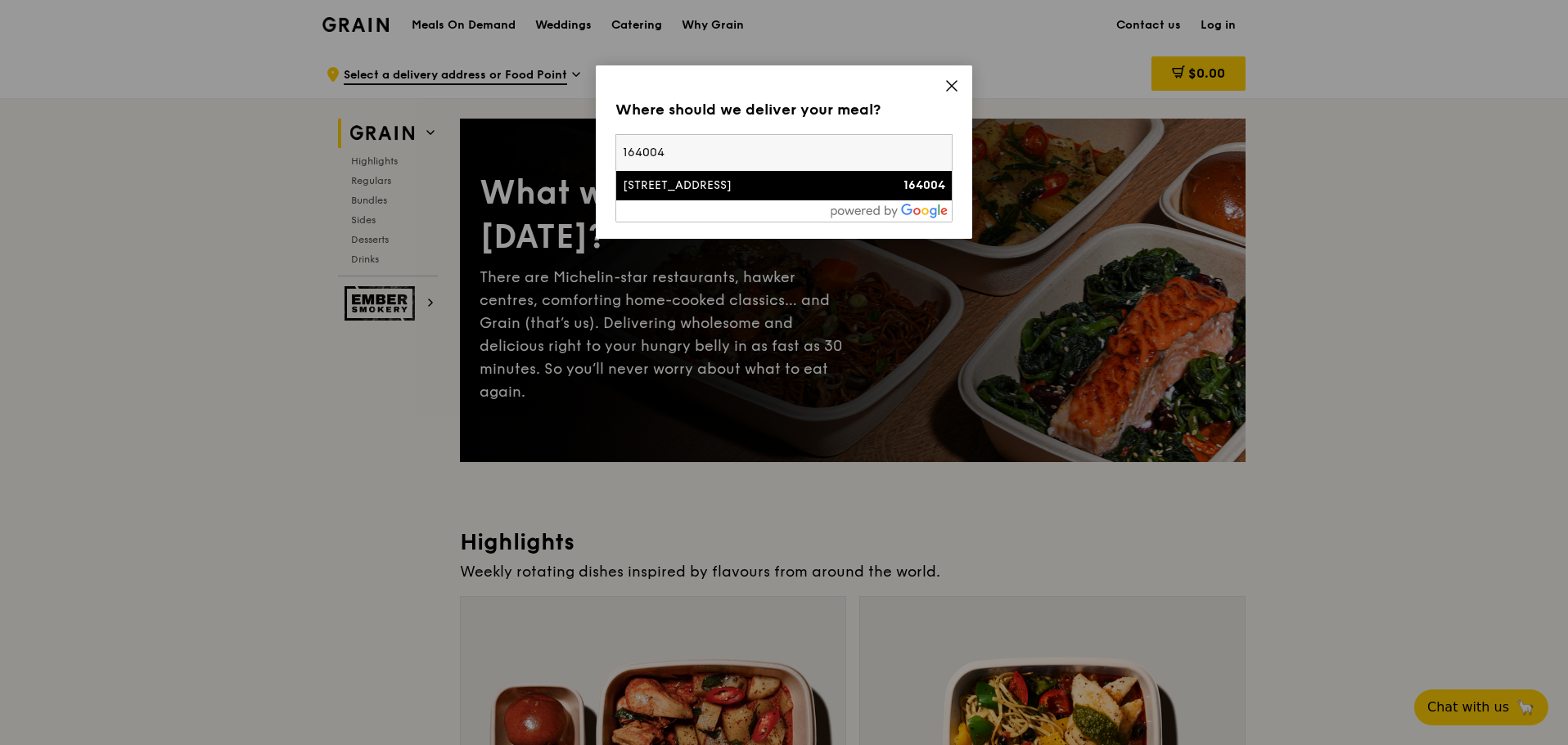
type input "164004"
click at [753, 191] on div "4A Boon Tiong Road" at bounding box center [744, 186] width 243 height 17
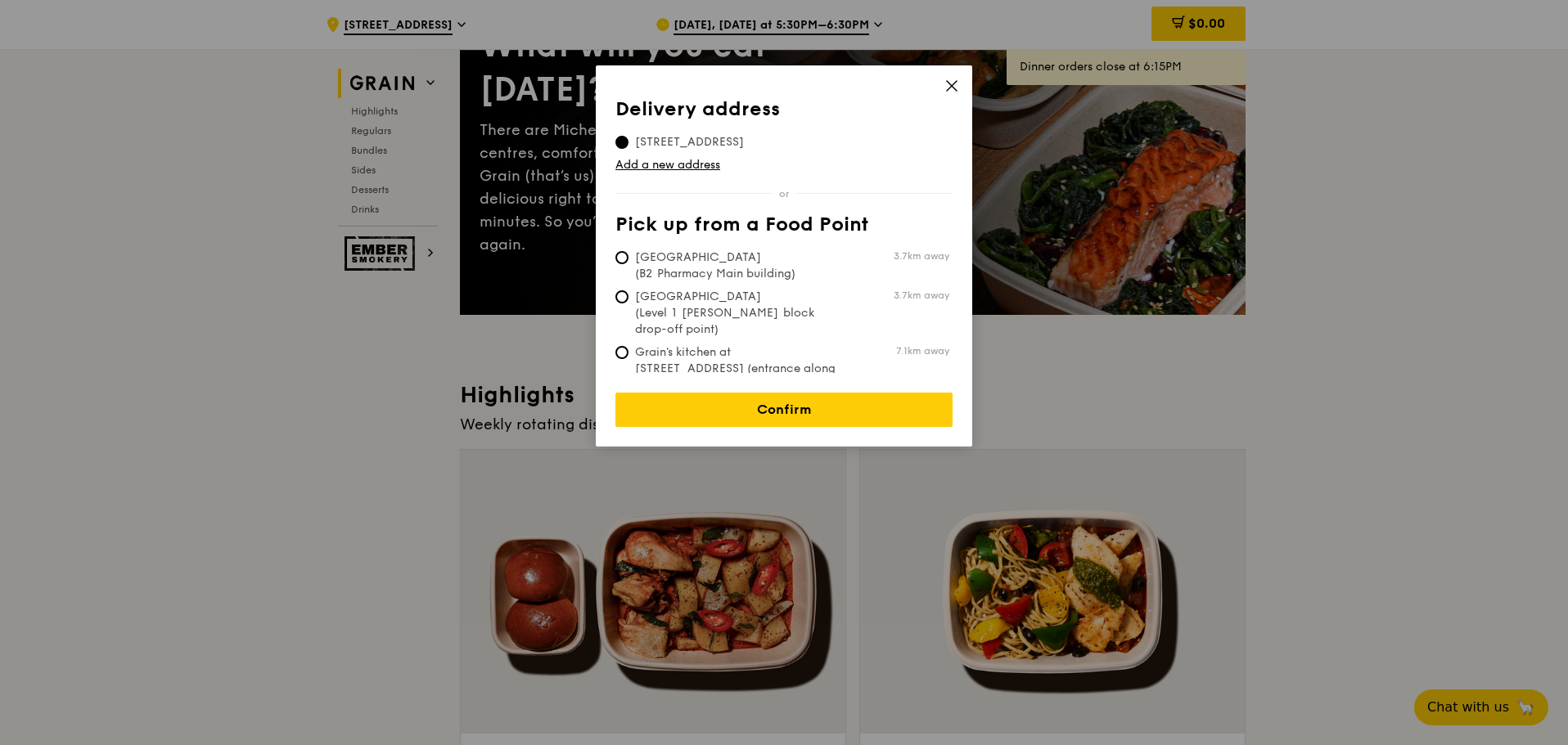
scroll to position [163, 0]
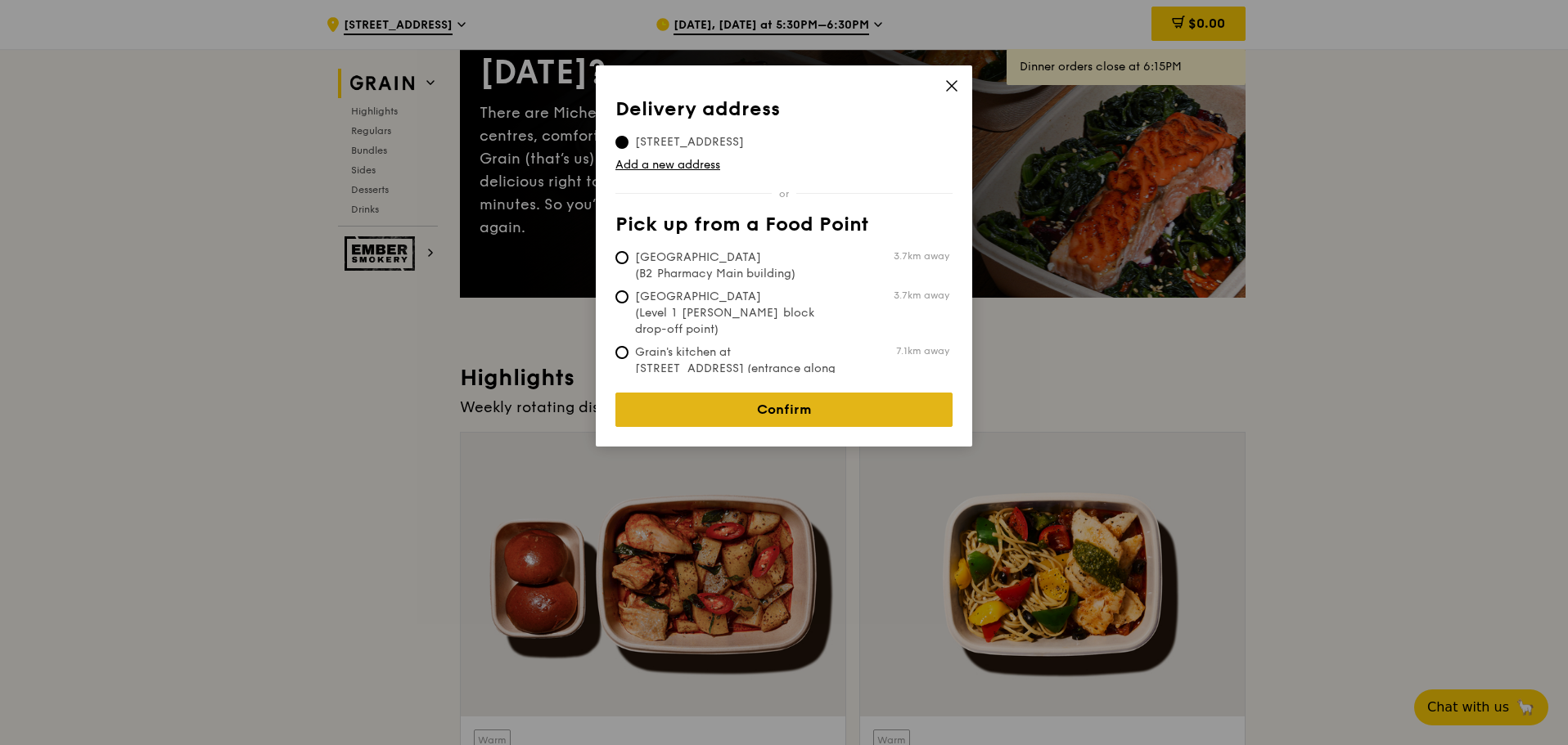
click at [704, 400] on link "Confirm" at bounding box center [784, 409] width 337 height 34
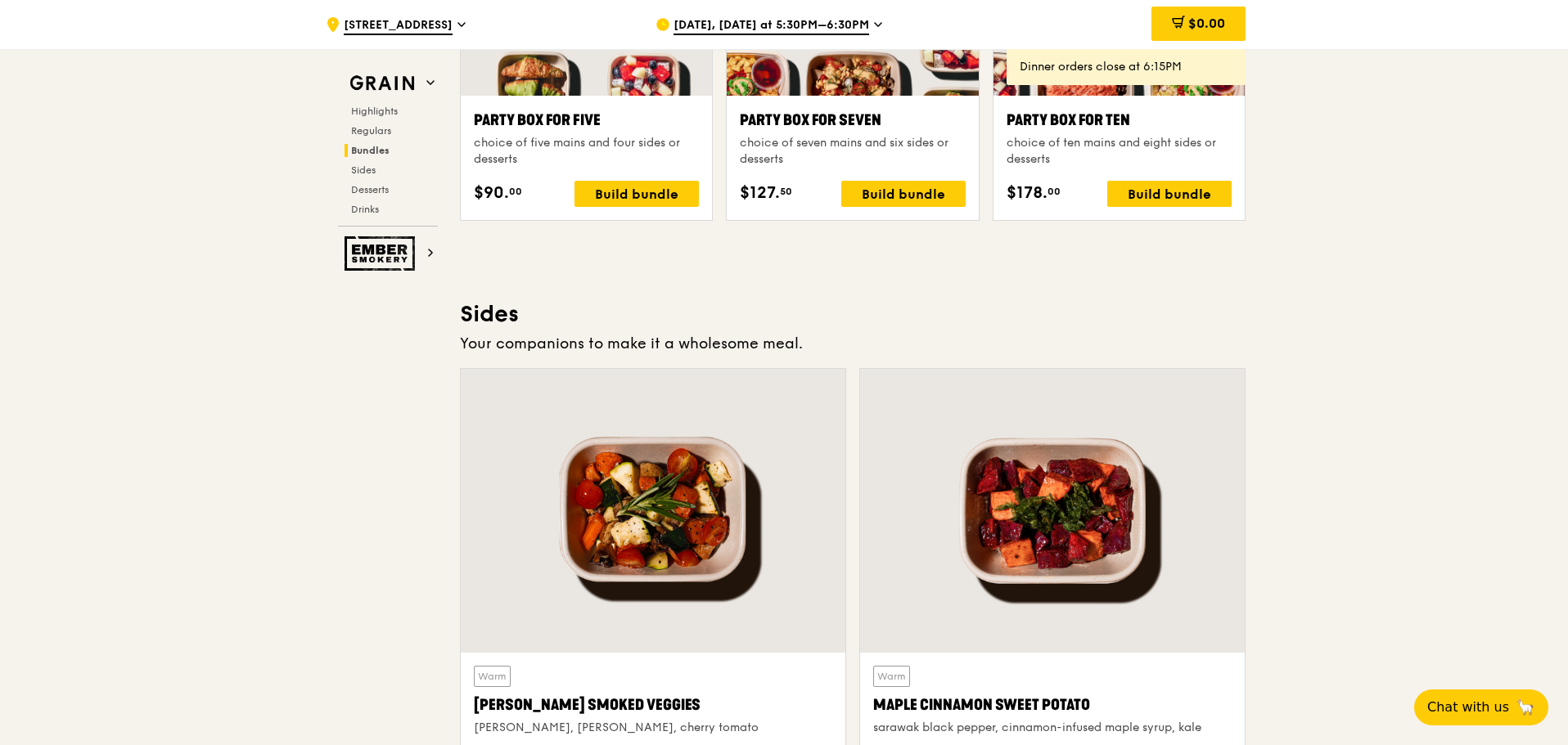
scroll to position [3599, 0]
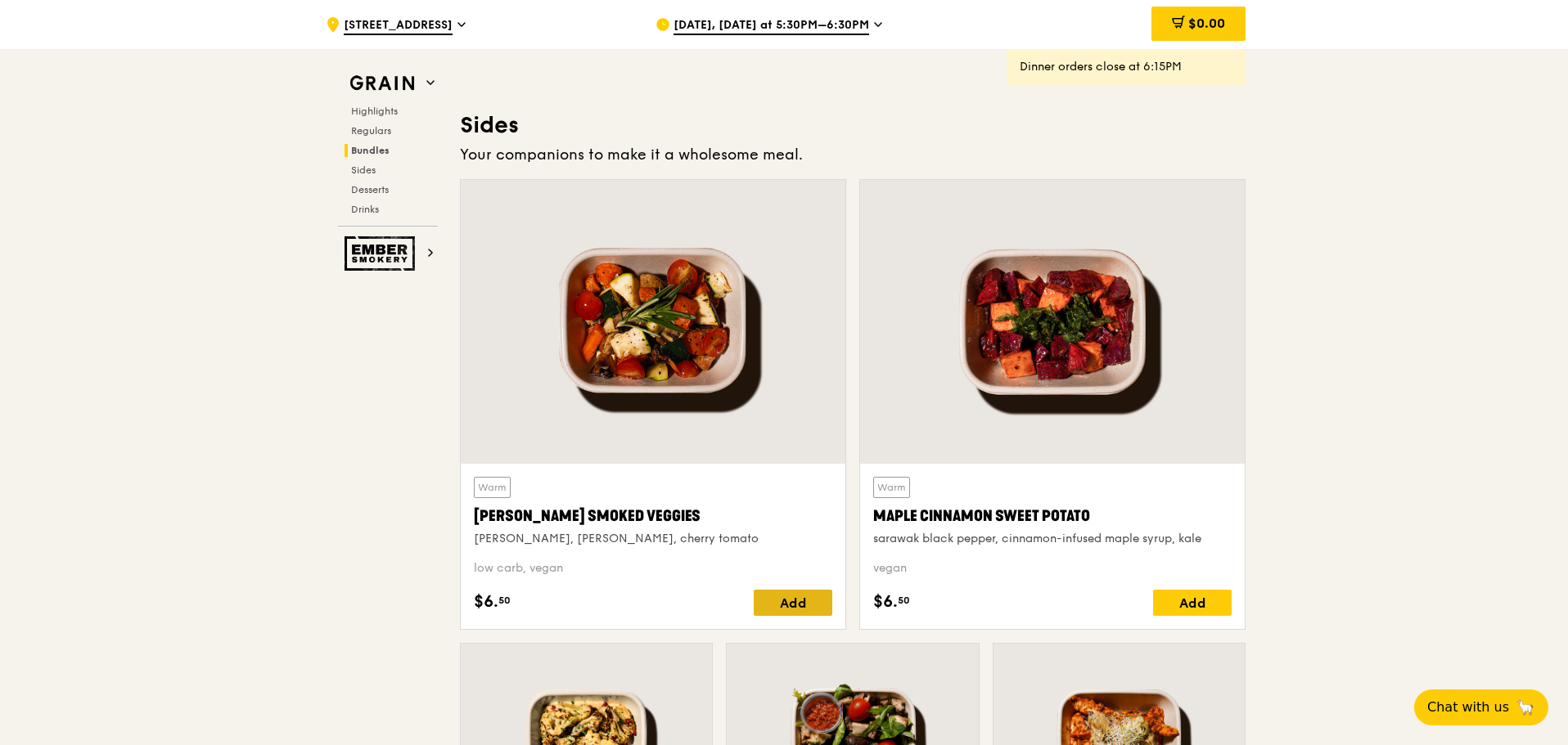
click at [806, 600] on div "Add" at bounding box center [793, 602] width 78 height 26
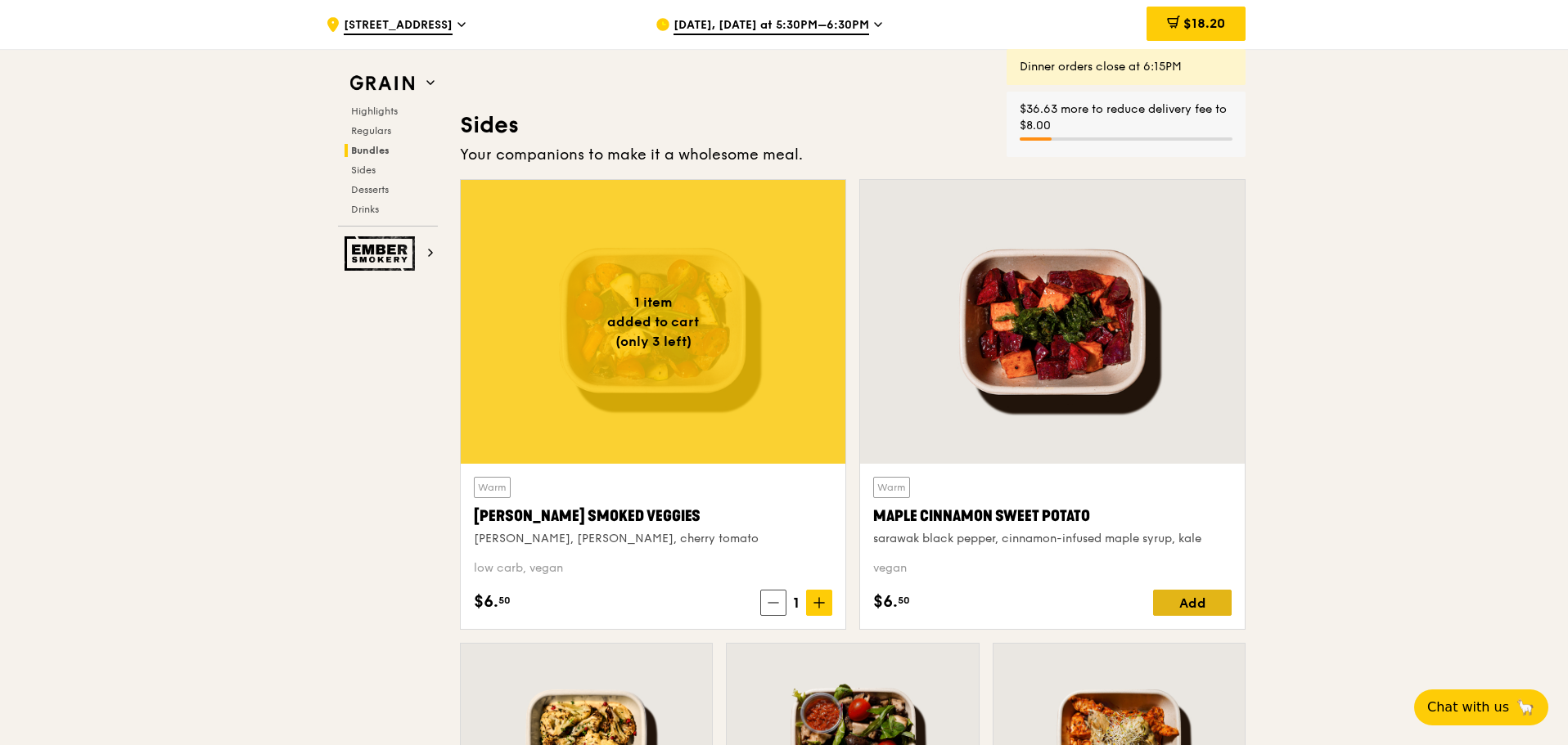
click at [1174, 597] on div "Add" at bounding box center [1192, 602] width 78 height 26
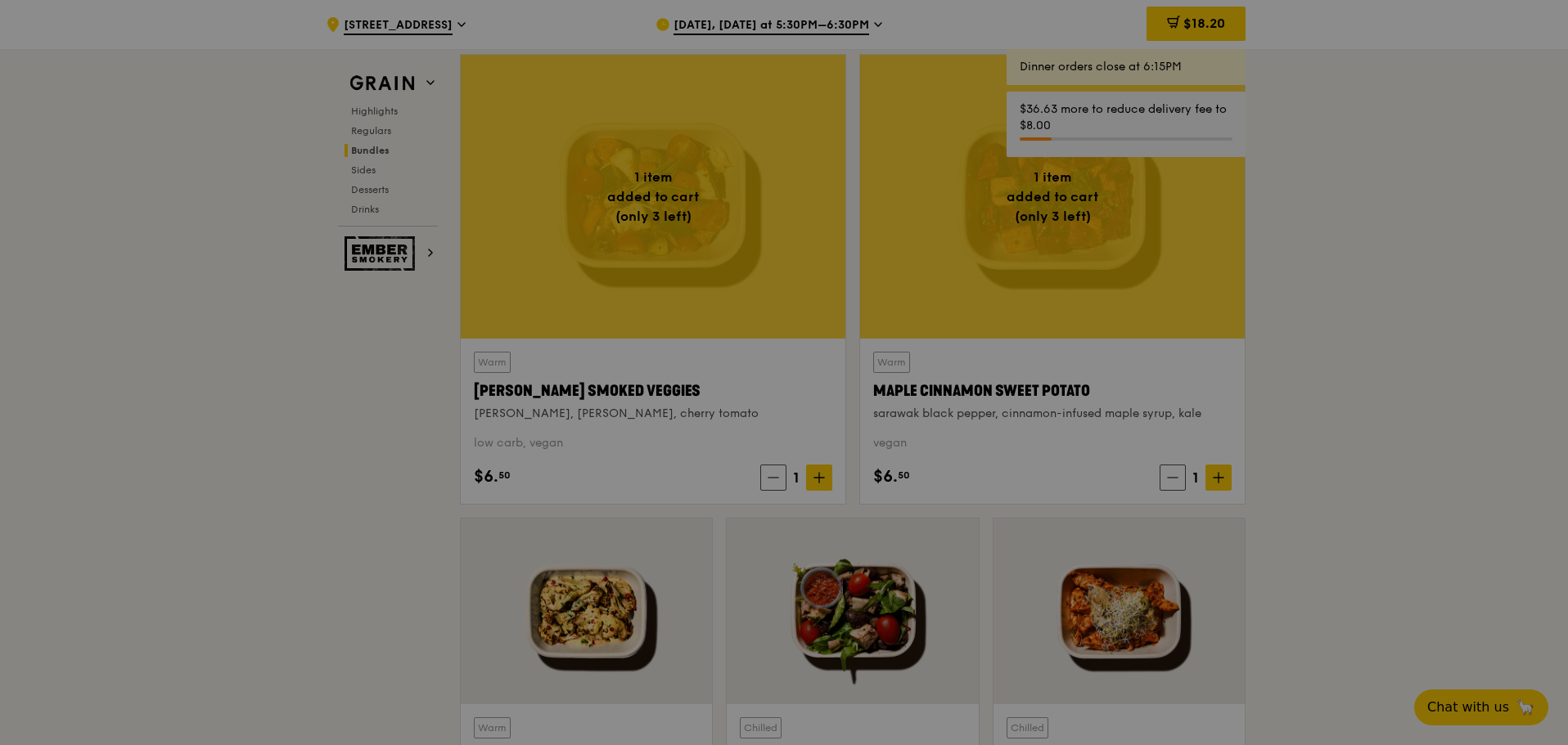
scroll to position [3844, 0]
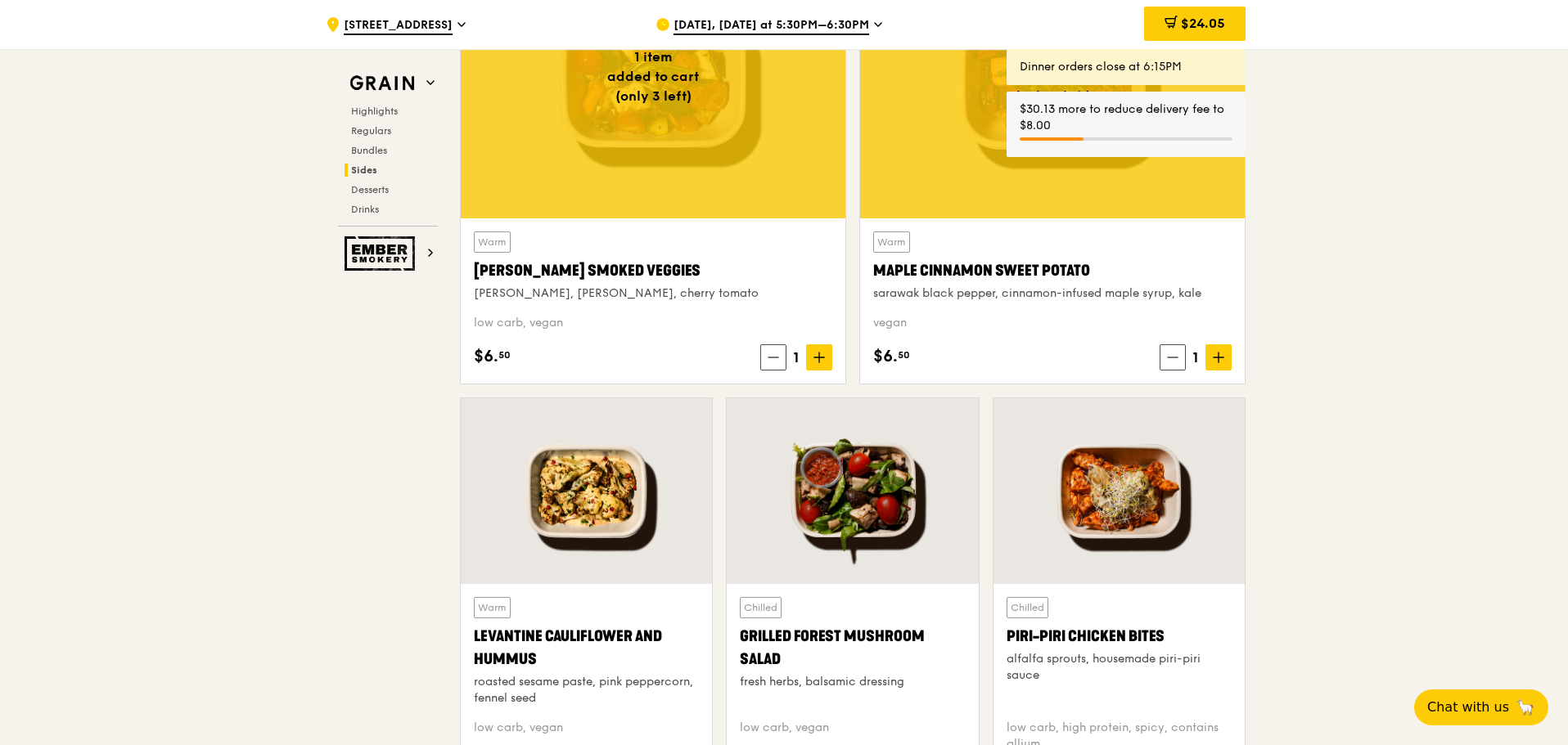
click at [858, 22] on span "Sep 16, Today at 5:30PM–6:30PM" at bounding box center [771, 25] width 196 height 18
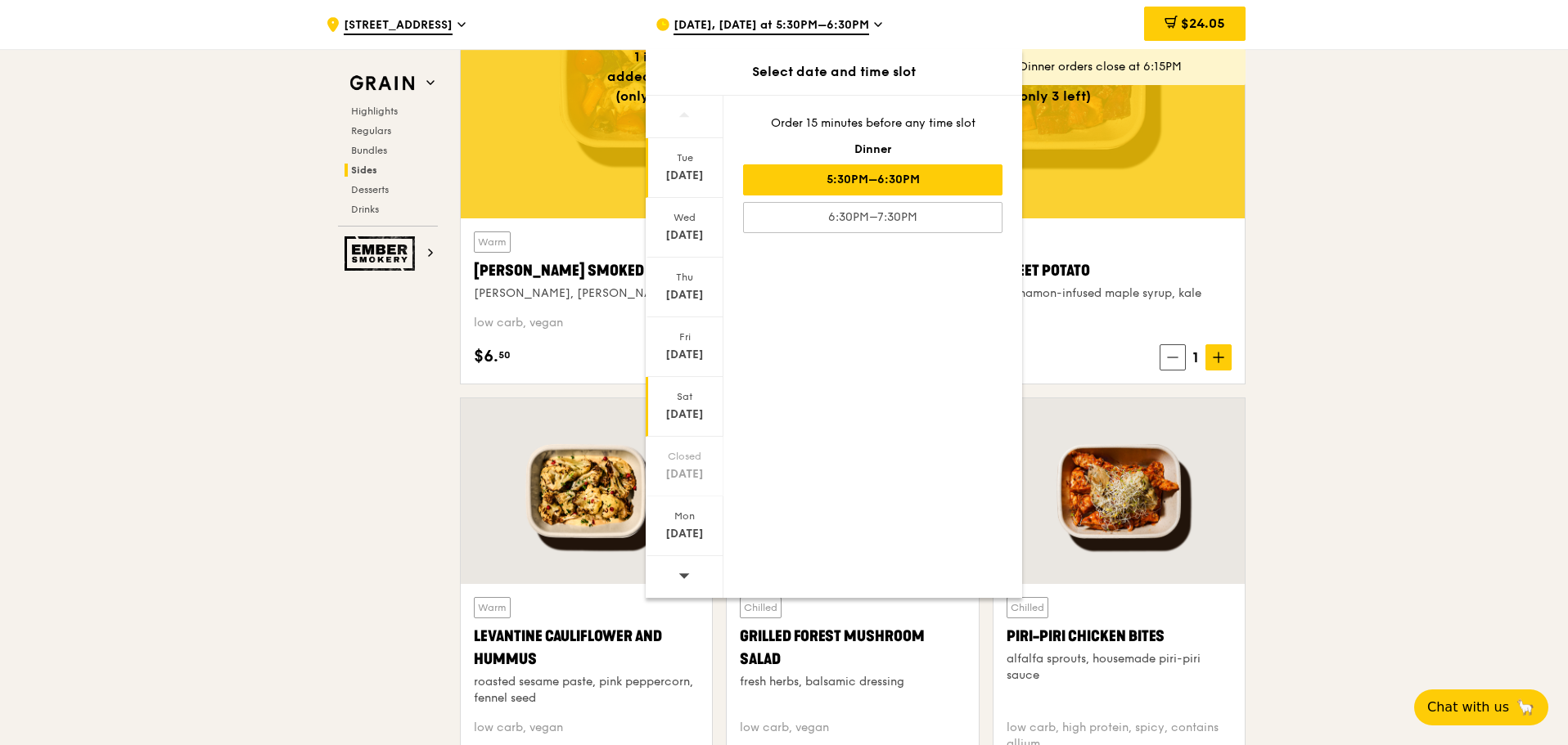
scroll to position [4172, 0]
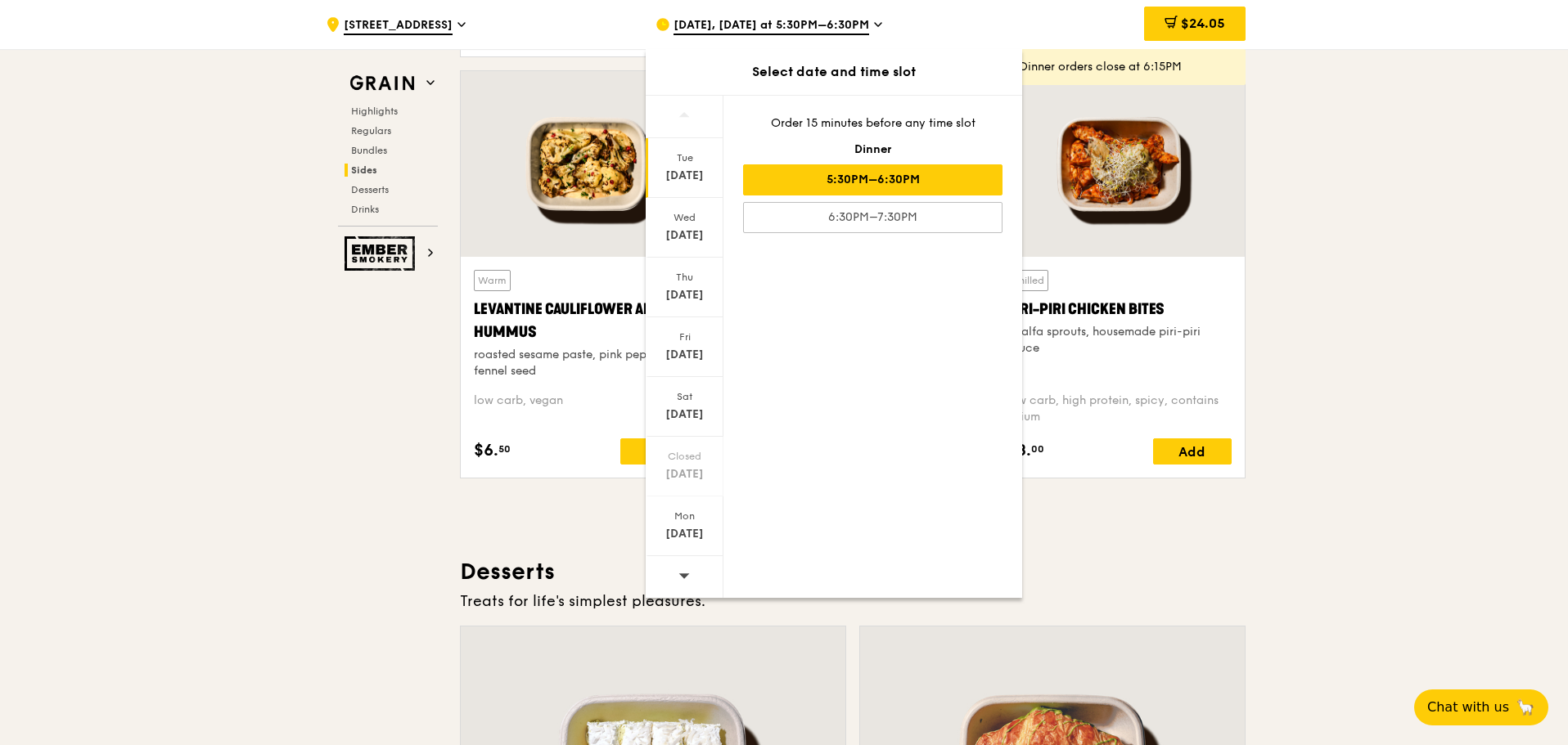
click at [661, 578] on div at bounding box center [684, 576] width 77 height 42
click at [669, 578] on div at bounding box center [684, 576] width 77 height 42
click at [676, 575] on div at bounding box center [684, 576] width 77 height 42
click at [874, 26] on icon at bounding box center [878, 24] width 8 height 15
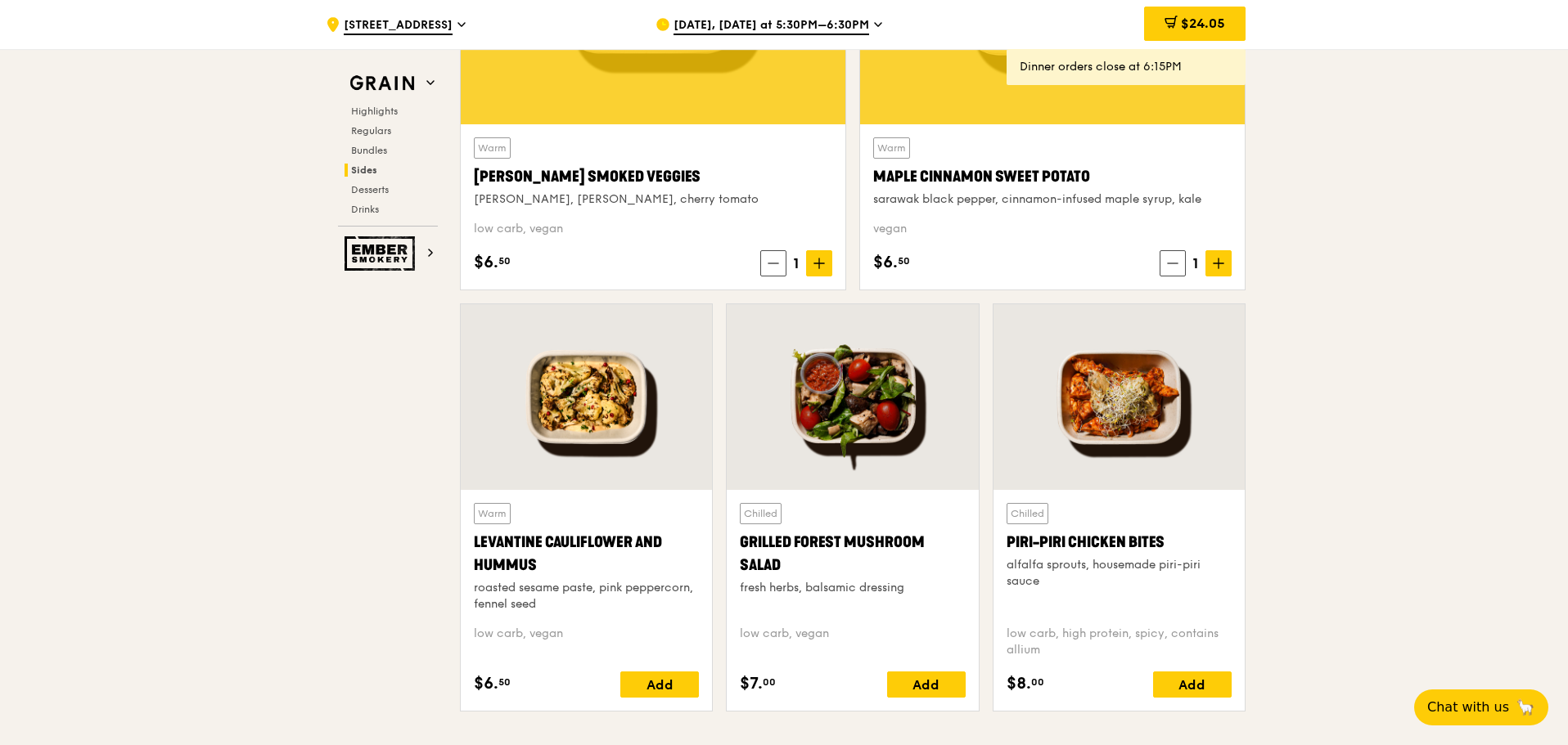
scroll to position [4008, 0]
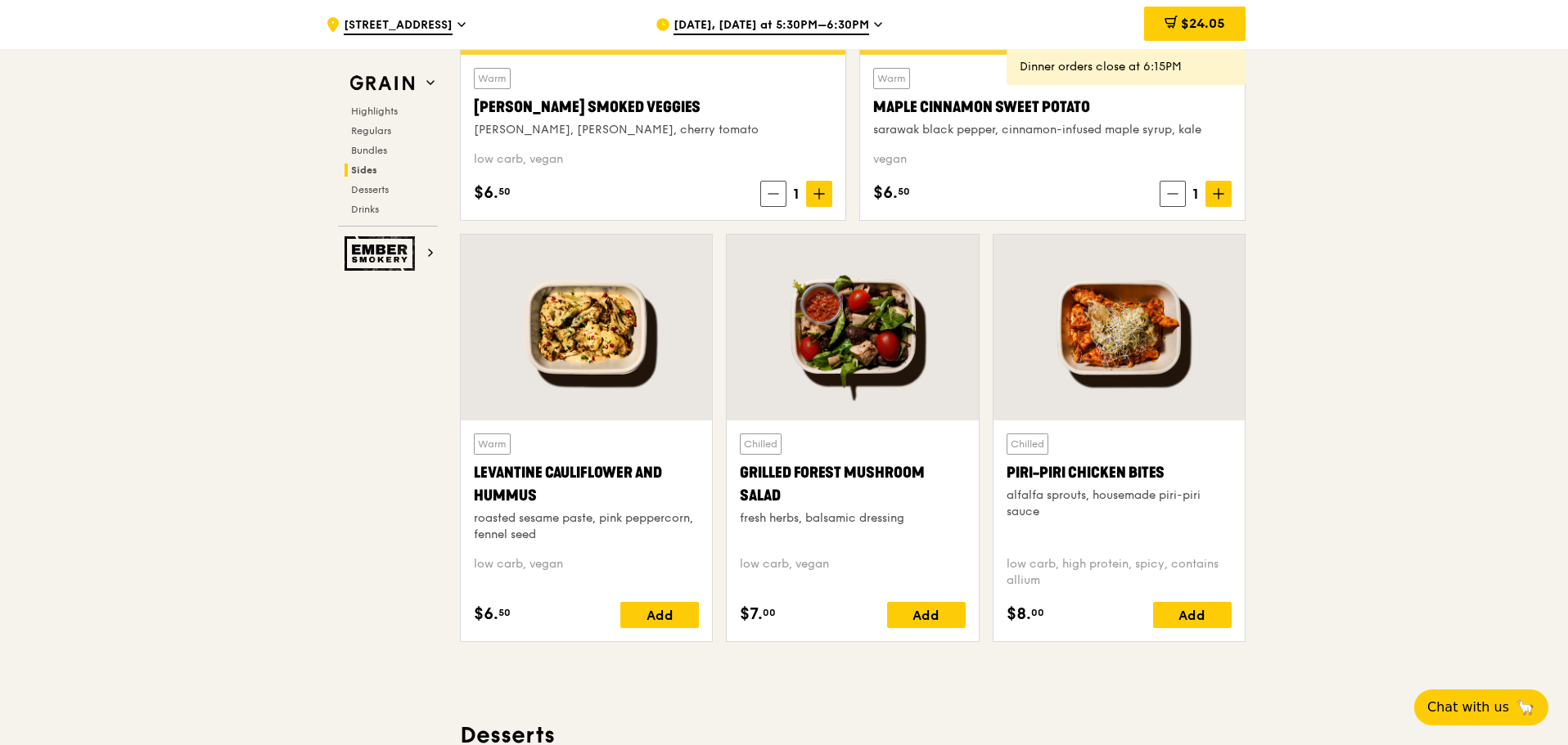
click at [1106, 325] on div at bounding box center [1118, 327] width 251 height 186
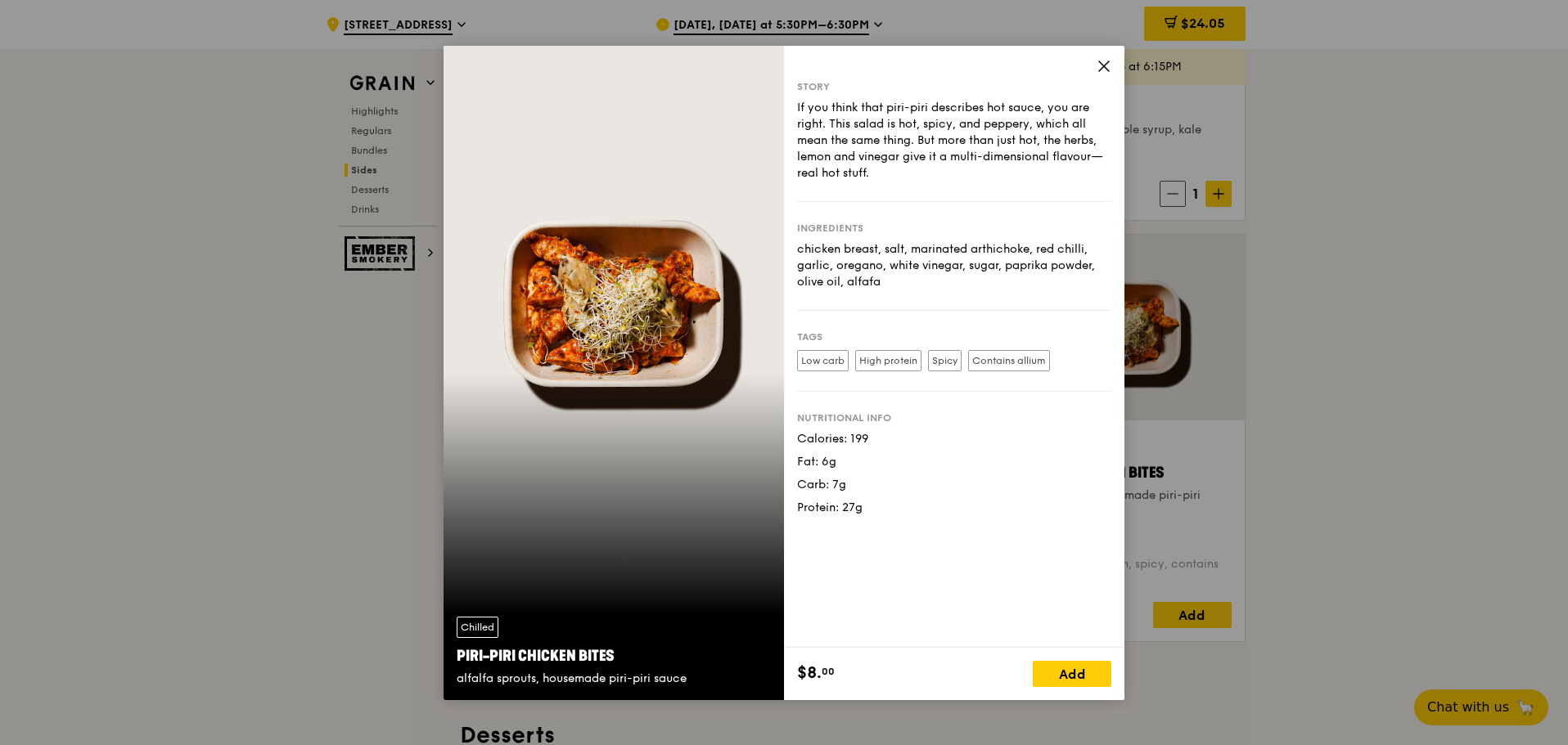
click at [1103, 73] on icon at bounding box center [1103, 66] width 15 height 15
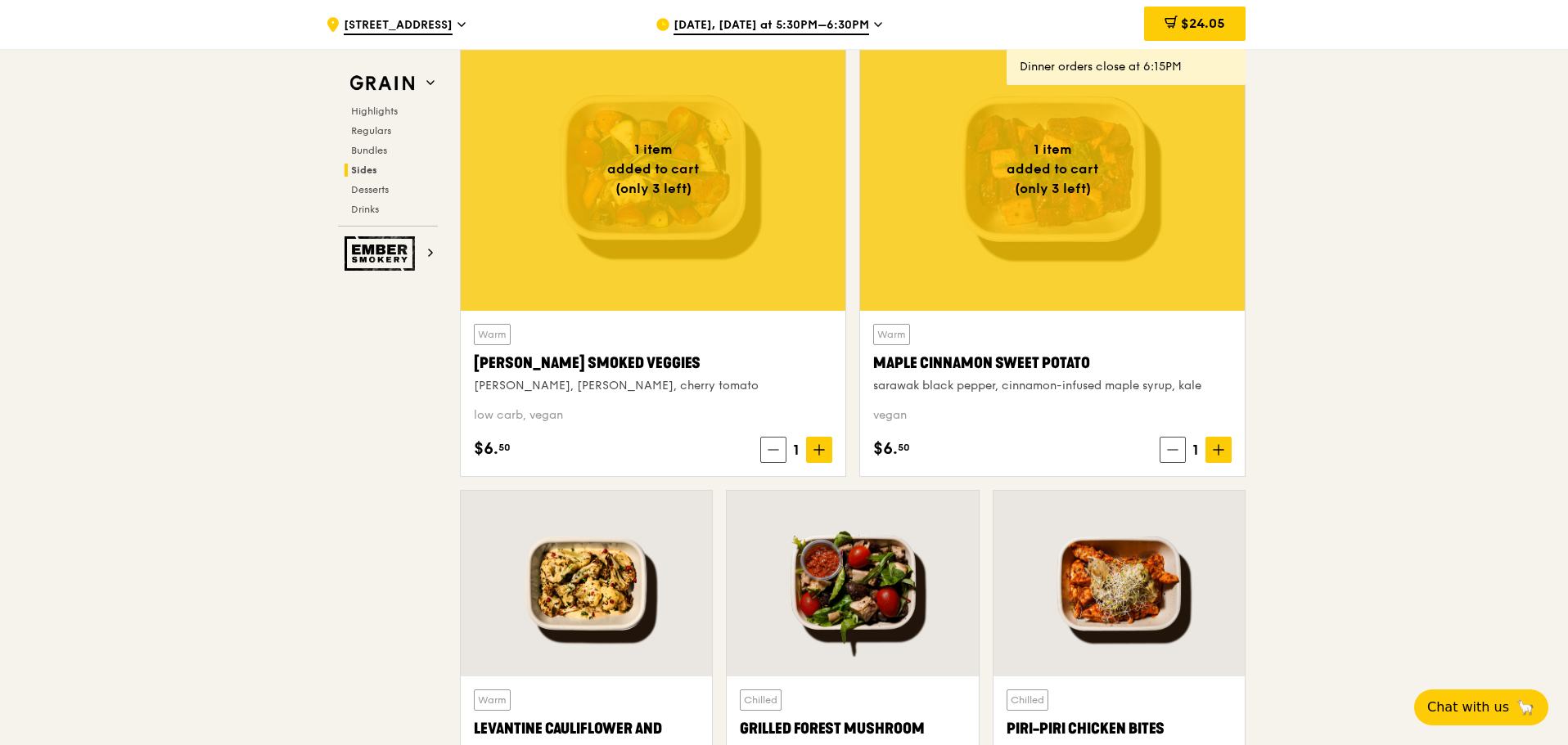
scroll to position [3680, 0]
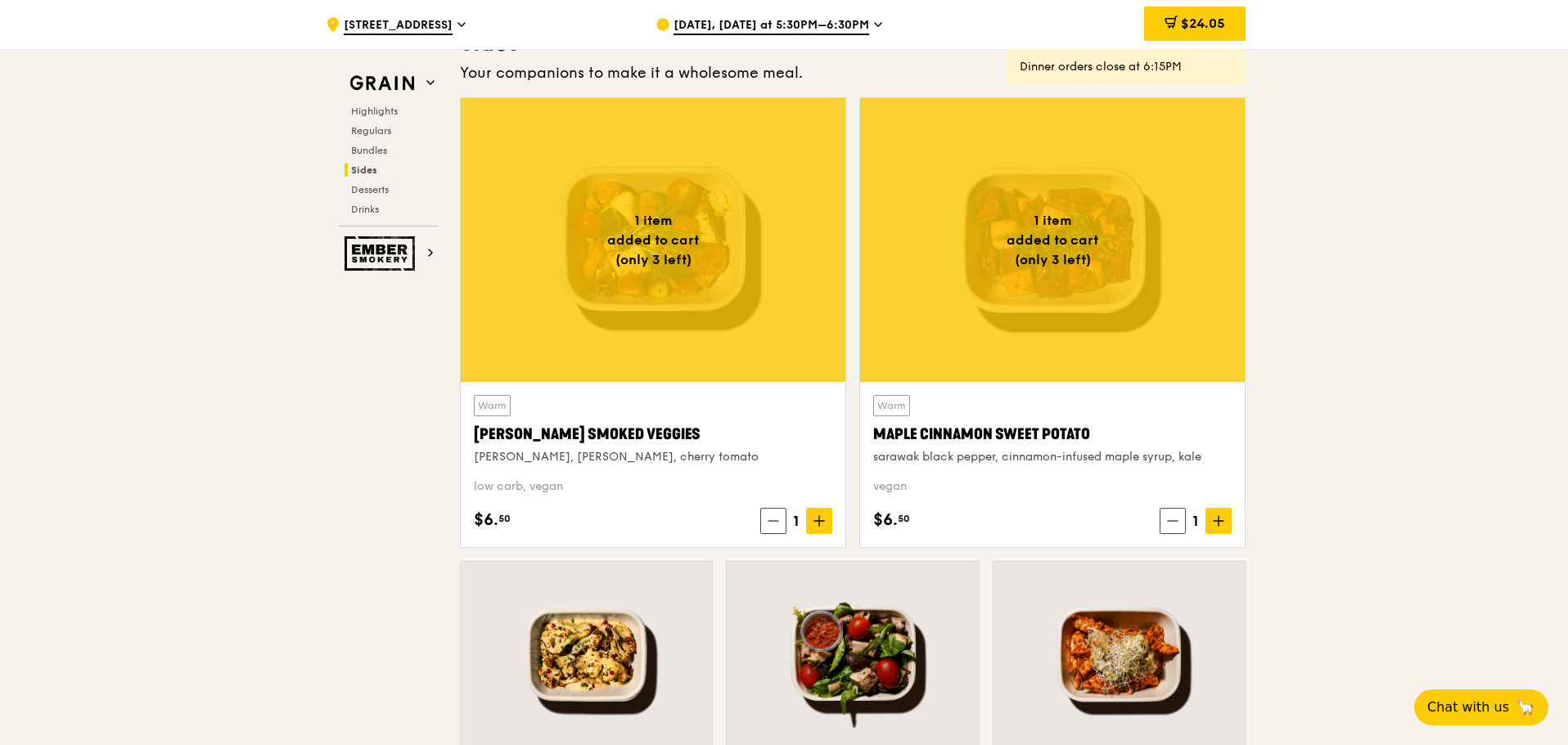
click at [874, 26] on icon at bounding box center [878, 24] width 8 height 15
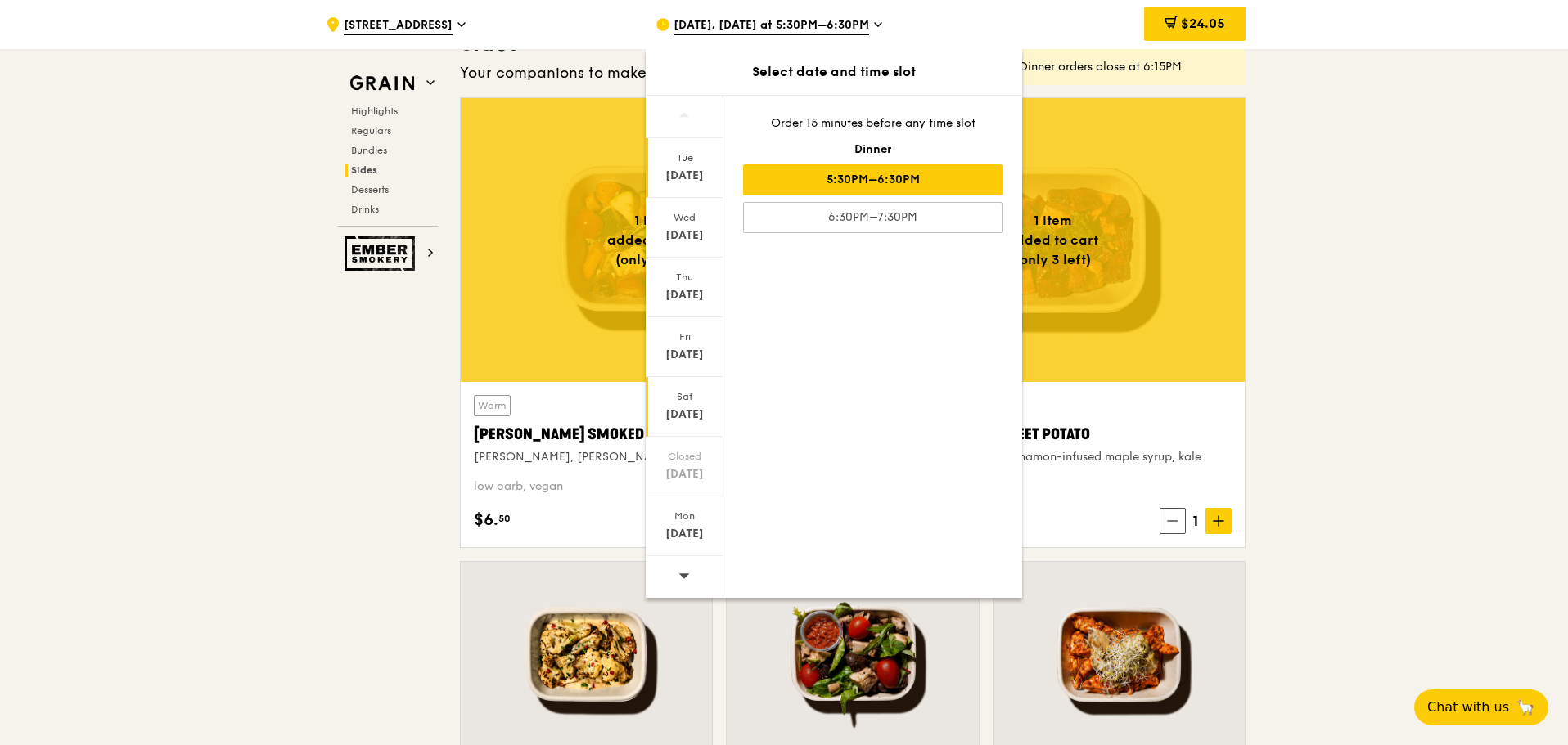
click at [668, 407] on div "Sep 20" at bounding box center [685, 415] width 73 height 17
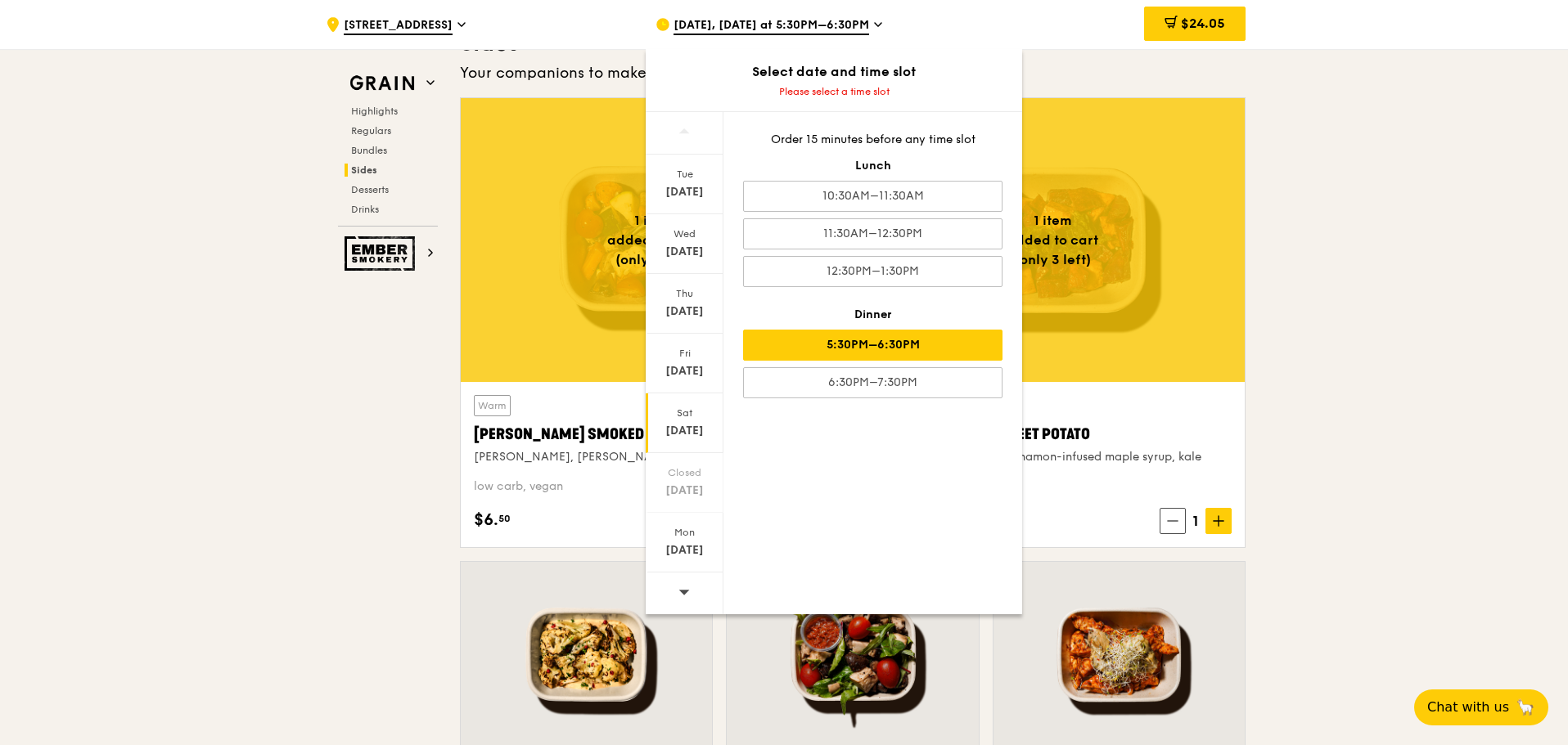
click at [937, 356] on div "5:30PM–6:30PM" at bounding box center [872, 345] width 259 height 31
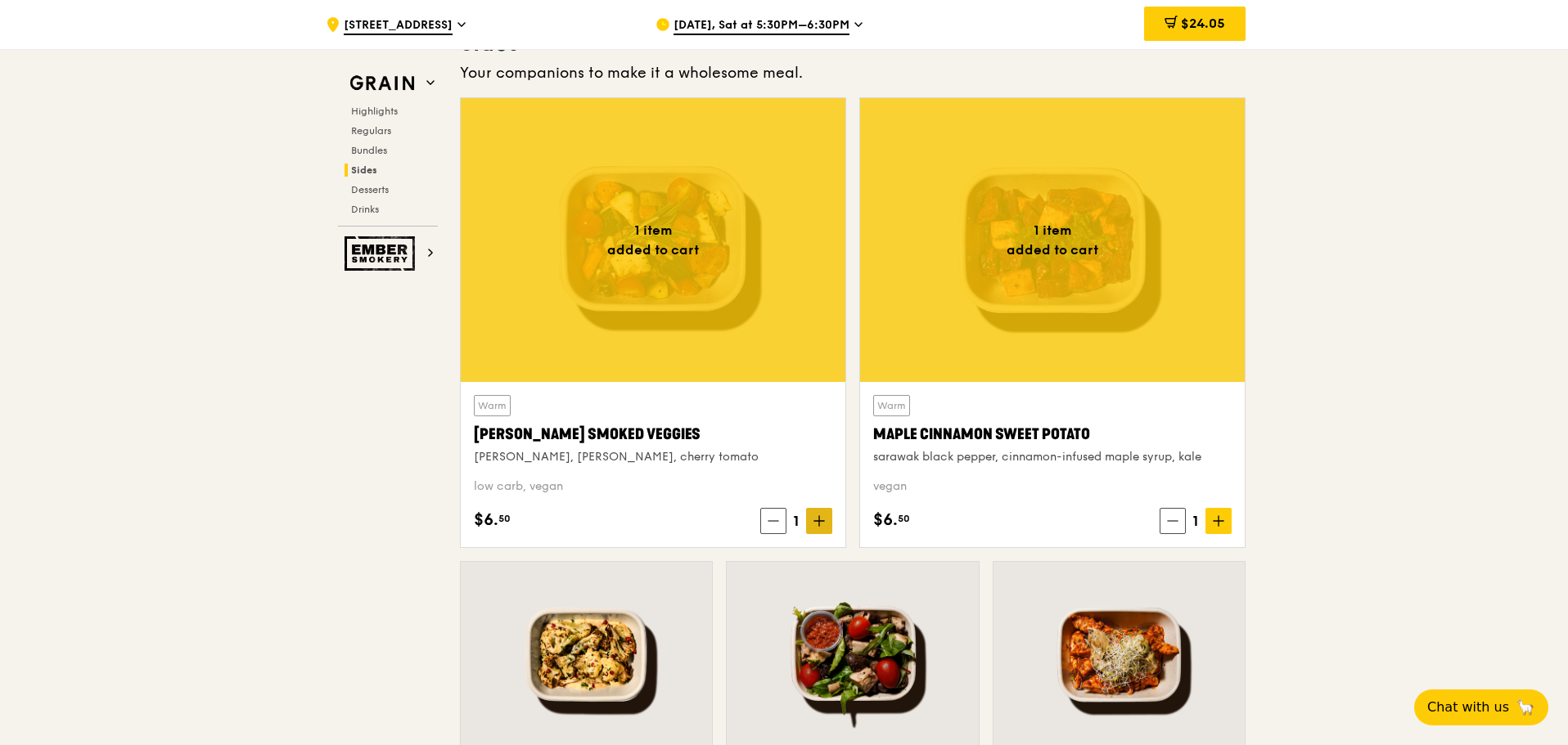
click at [825, 523] on span at bounding box center [819, 521] width 26 height 26
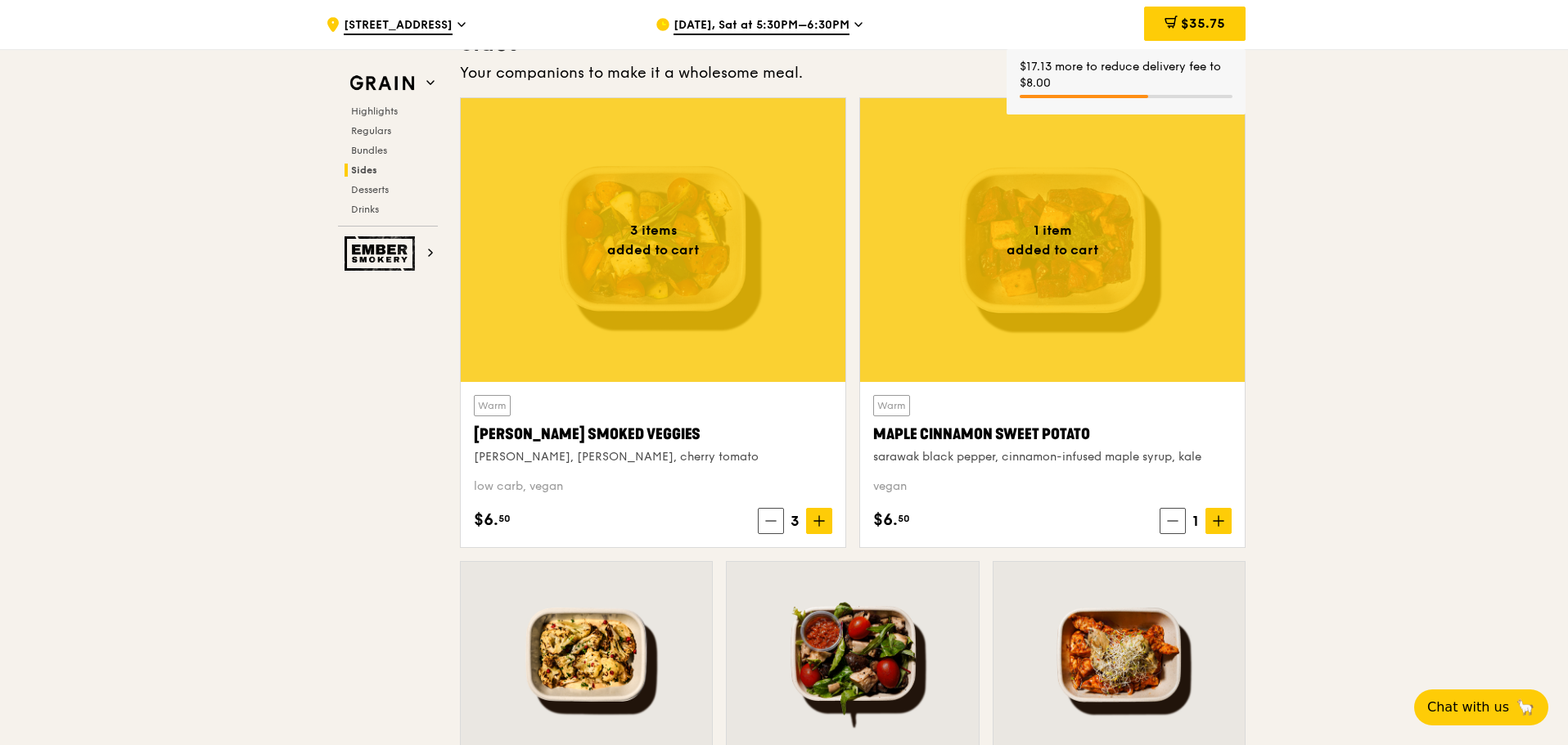
click at [1214, 520] on icon at bounding box center [1218, 521] width 11 height 11
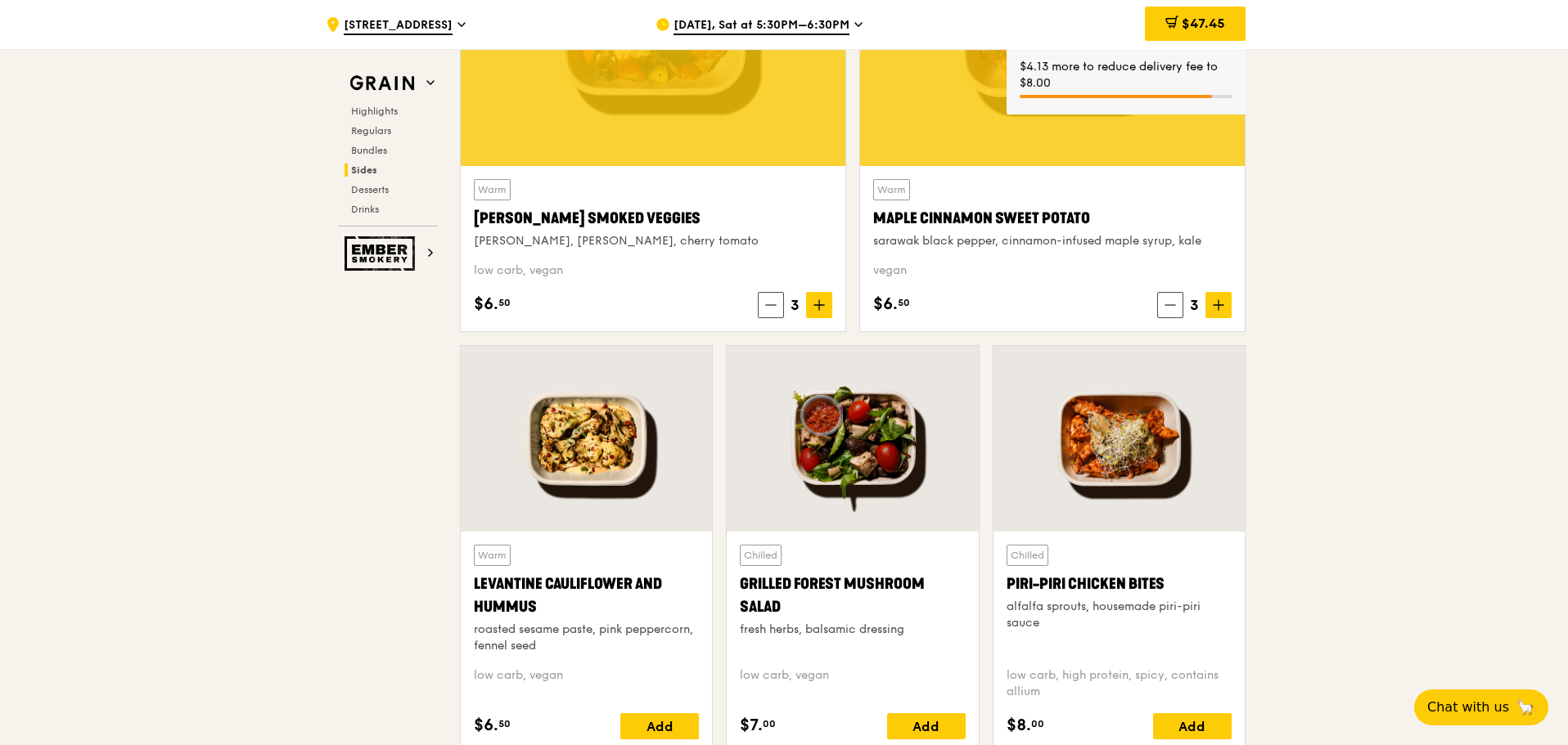
scroll to position [4008, 0]
